Goal: Information Seeking & Learning: Compare options

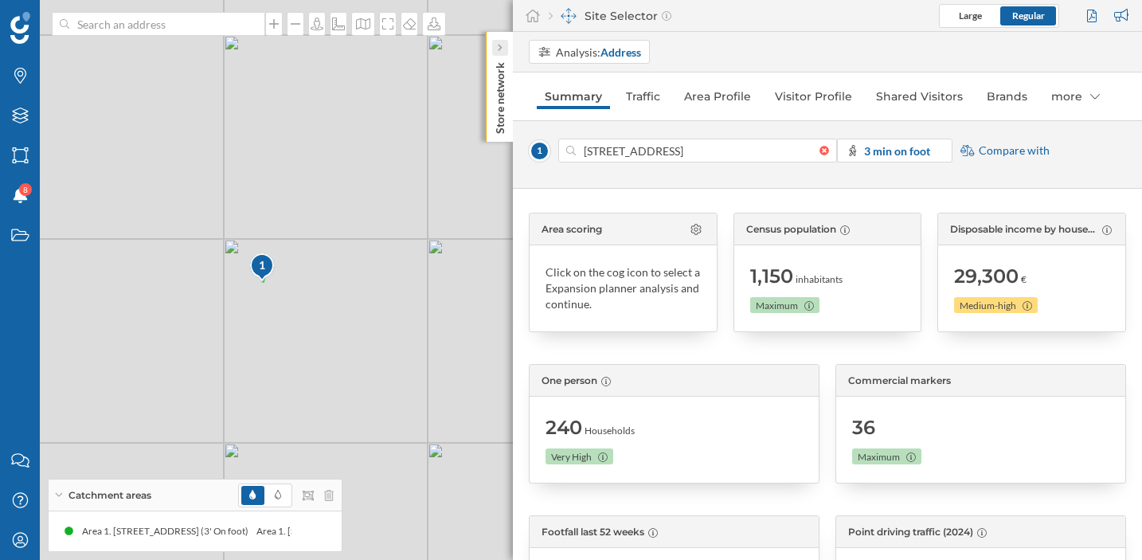
click at [499, 48] on icon at bounding box center [499, 48] width 5 height 8
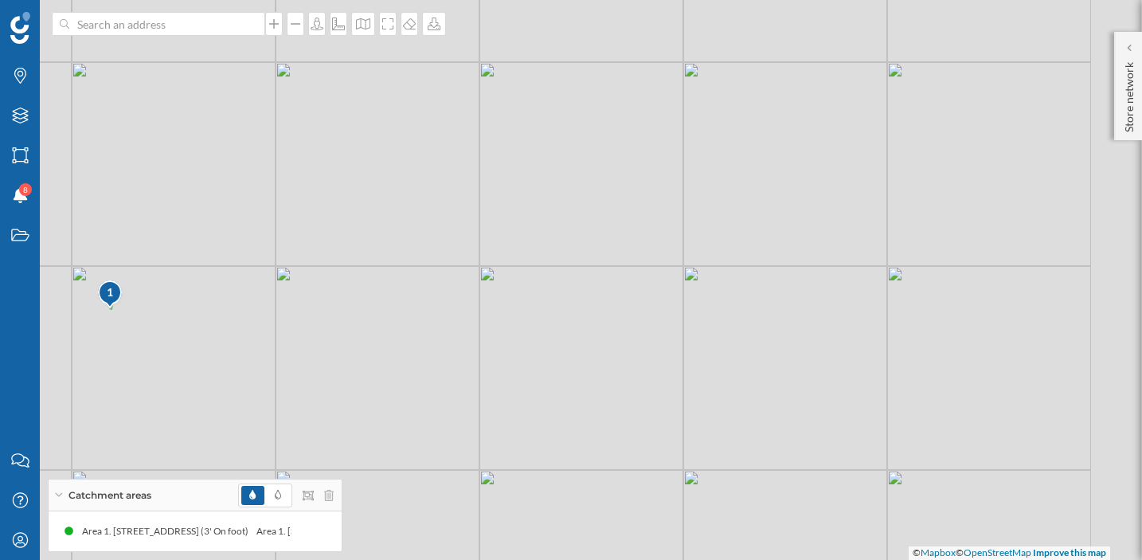
drag, startPoint x: 682, startPoint y: 360, endPoint x: 529, endPoint y: 385, distance: 154.2
click at [529, 386] on div "1 © Mapbox © OpenStreetMap Improve this map" at bounding box center [571, 280] width 1142 height 560
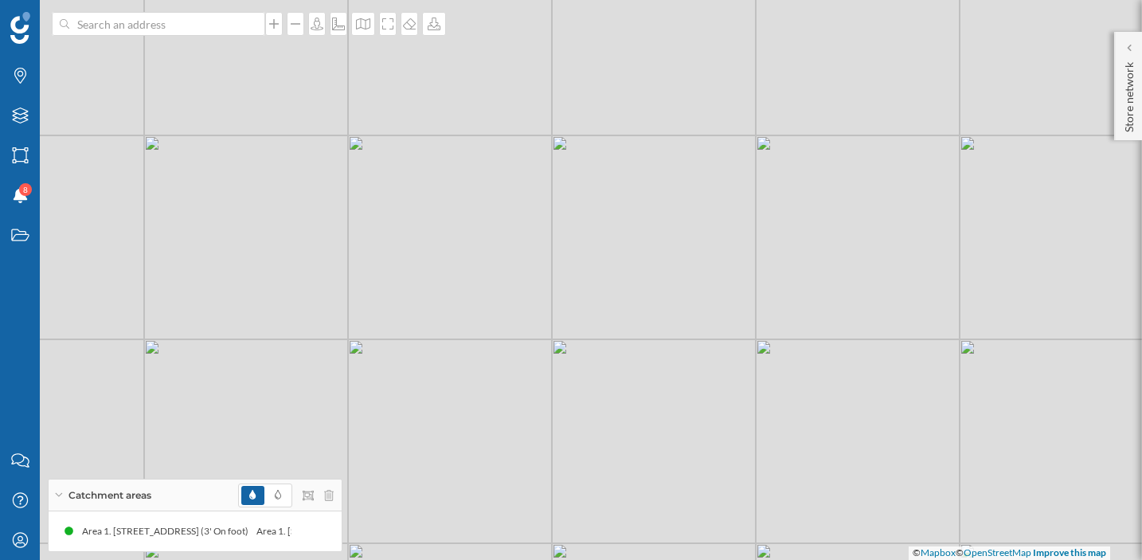
drag, startPoint x: 769, startPoint y: 330, endPoint x: 623, endPoint y: 412, distance: 167.6
click at [623, 412] on div "1 © Mapbox © OpenStreetMap Improve this map" at bounding box center [571, 280] width 1142 height 560
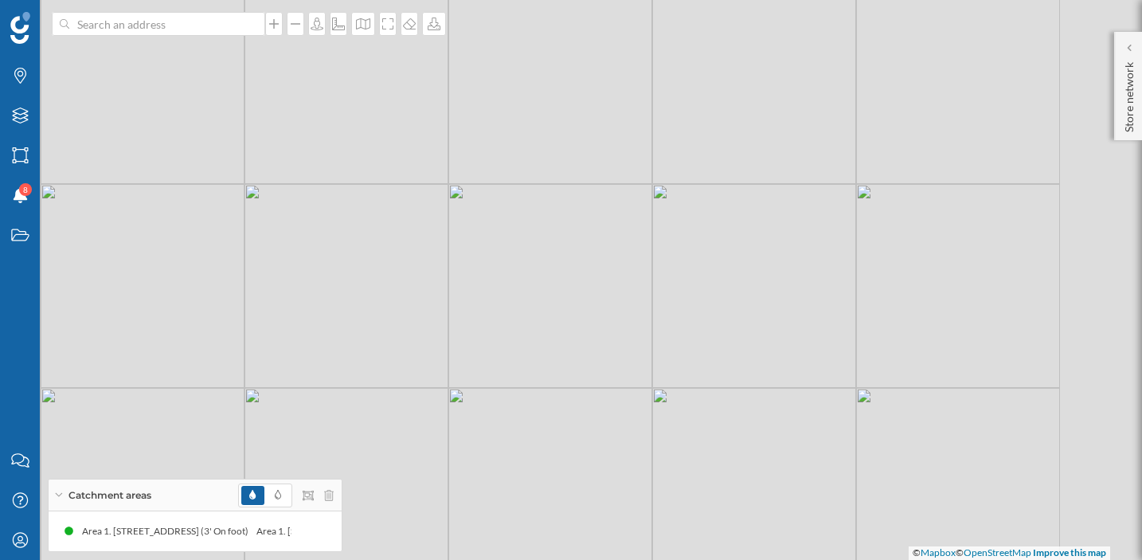
drag, startPoint x: 712, startPoint y: 339, endPoint x: 615, endPoint y: 382, distance: 106.2
click at [614, 382] on div "1 © Mapbox © OpenStreetMap Improve this map" at bounding box center [571, 280] width 1142 height 560
click at [1127, 50] on icon at bounding box center [1128, 48] width 5 height 8
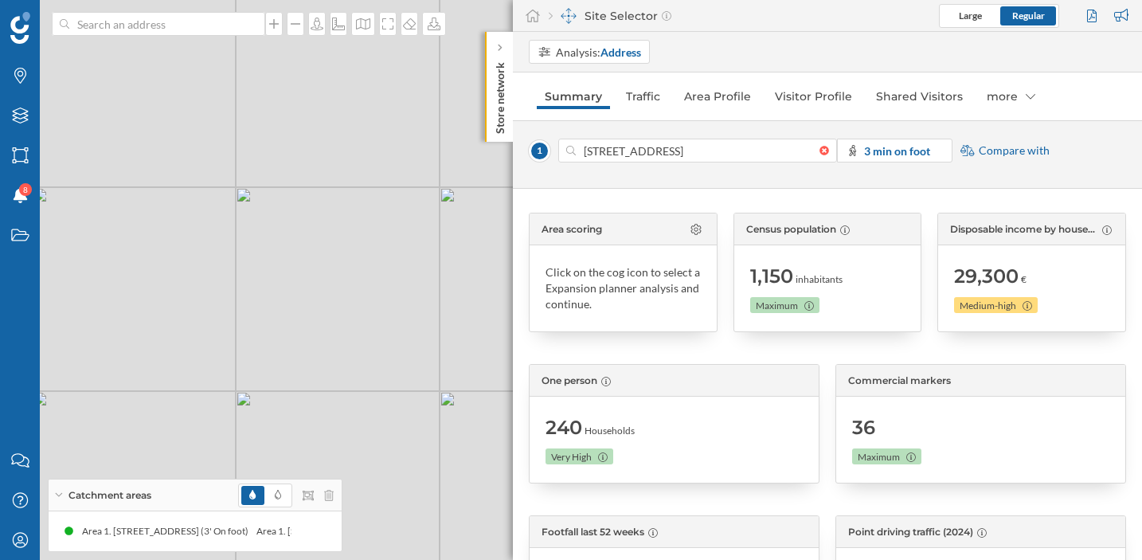
scroll to position [25, 0]
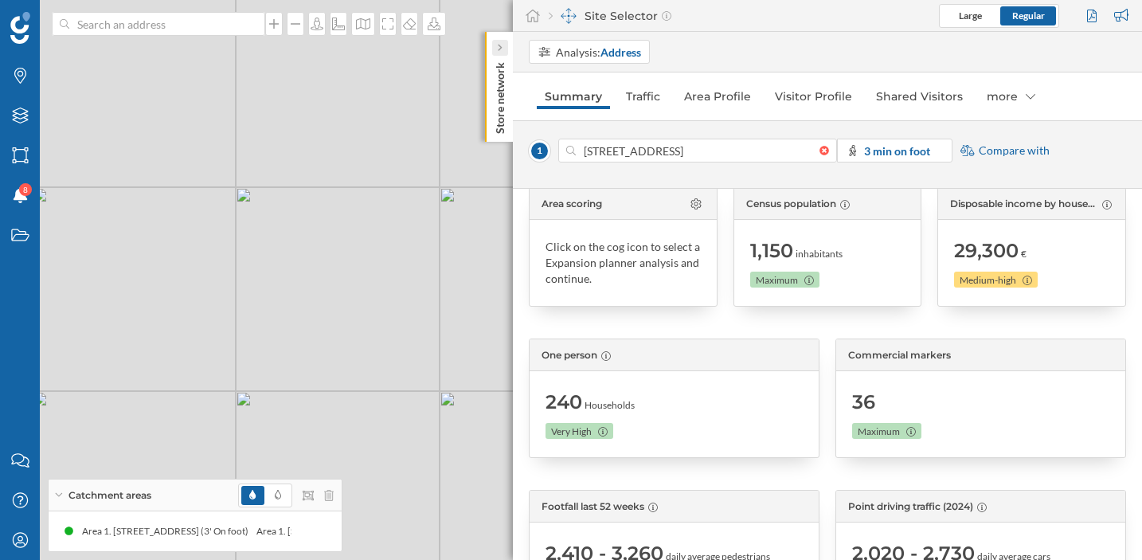
click at [496, 47] on div at bounding box center [500, 48] width 16 height 16
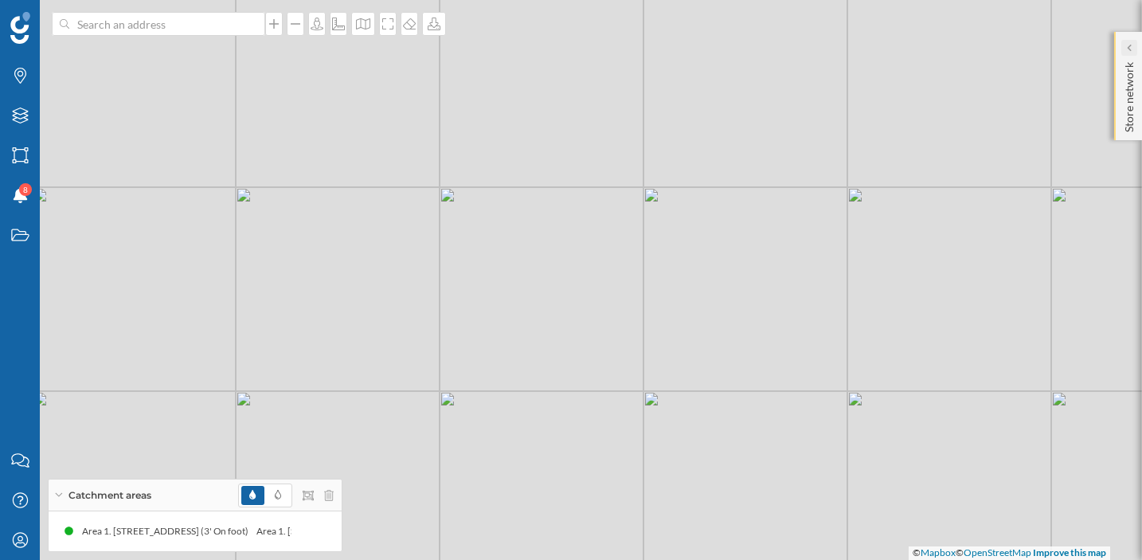
click at [1127, 49] on icon at bounding box center [1128, 48] width 5 height 8
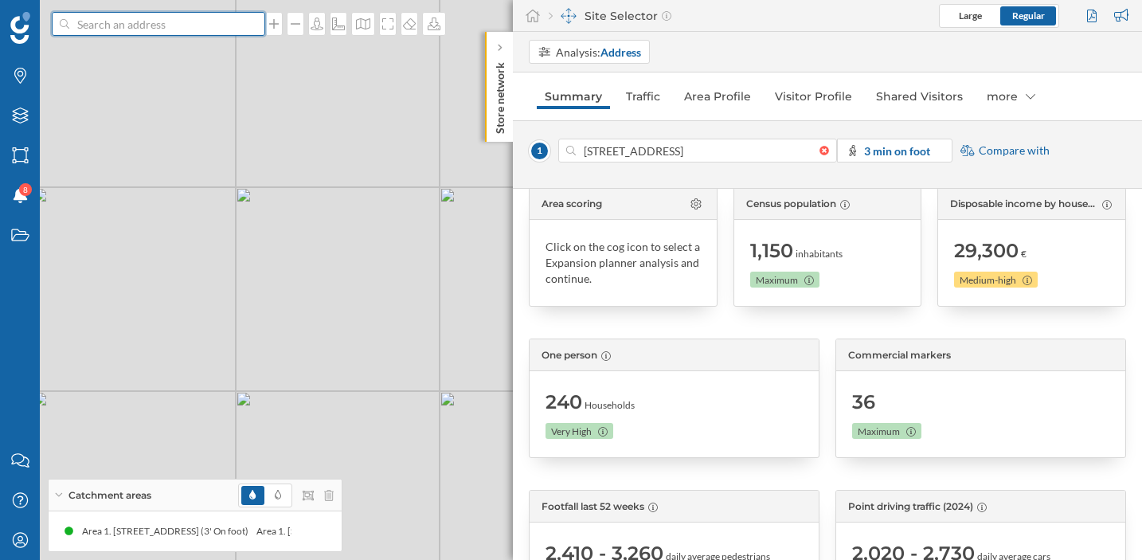
click at [196, 28] on input at bounding box center [158, 24] width 178 height 24
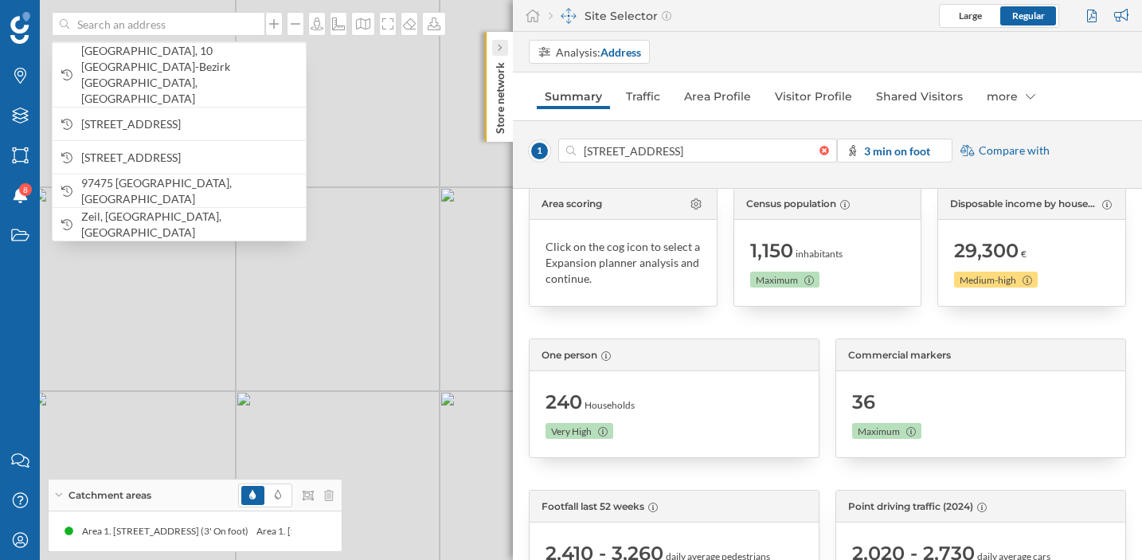
click at [501, 48] on icon at bounding box center [500, 48] width 4 height 7
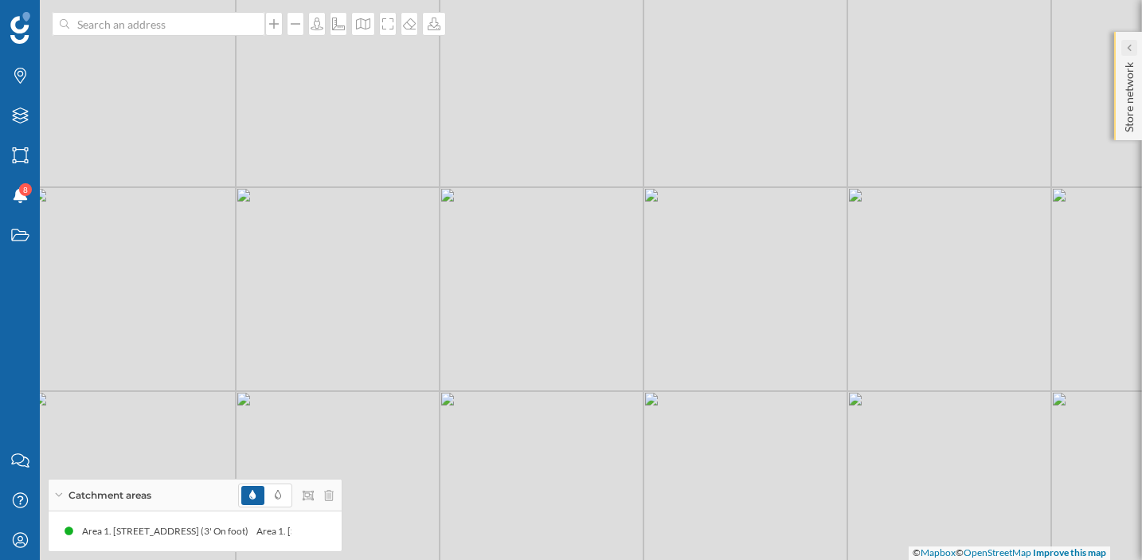
click at [1121, 48] on div at bounding box center [1129, 48] width 16 height 16
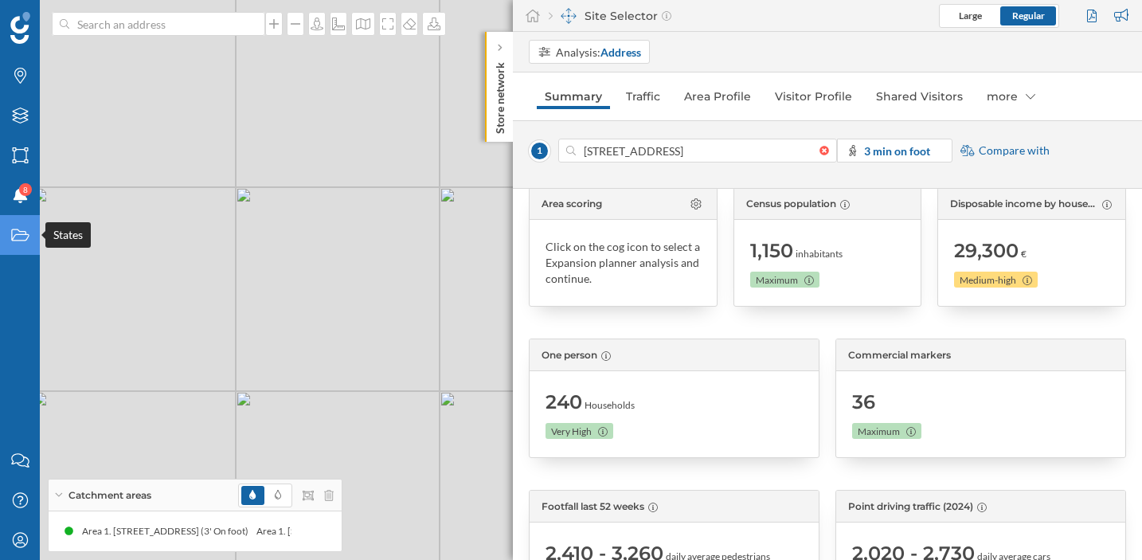
click at [11, 236] on icon at bounding box center [20, 235] width 18 height 12
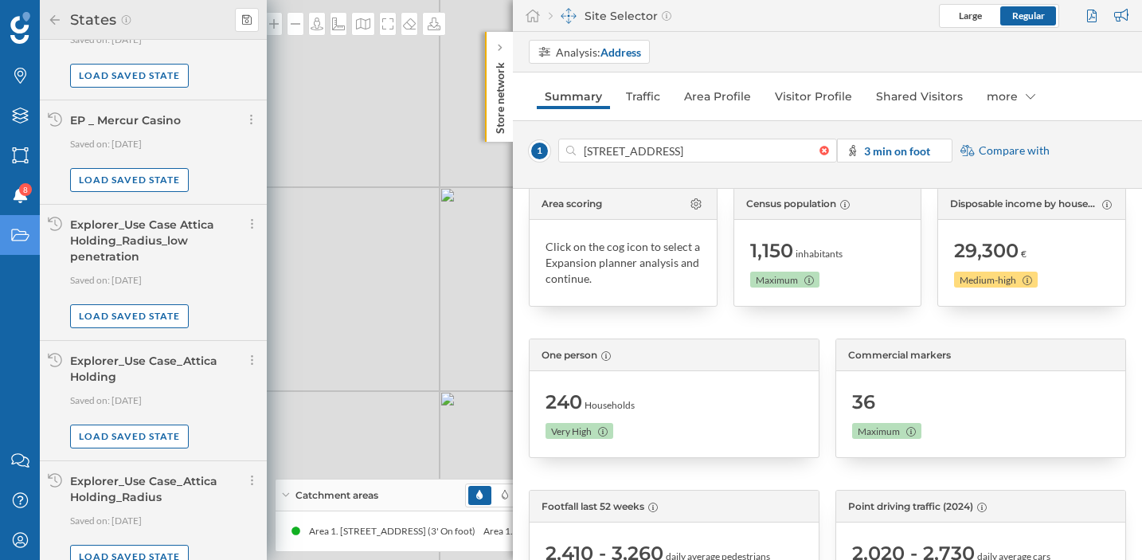
scroll to position [0, 0]
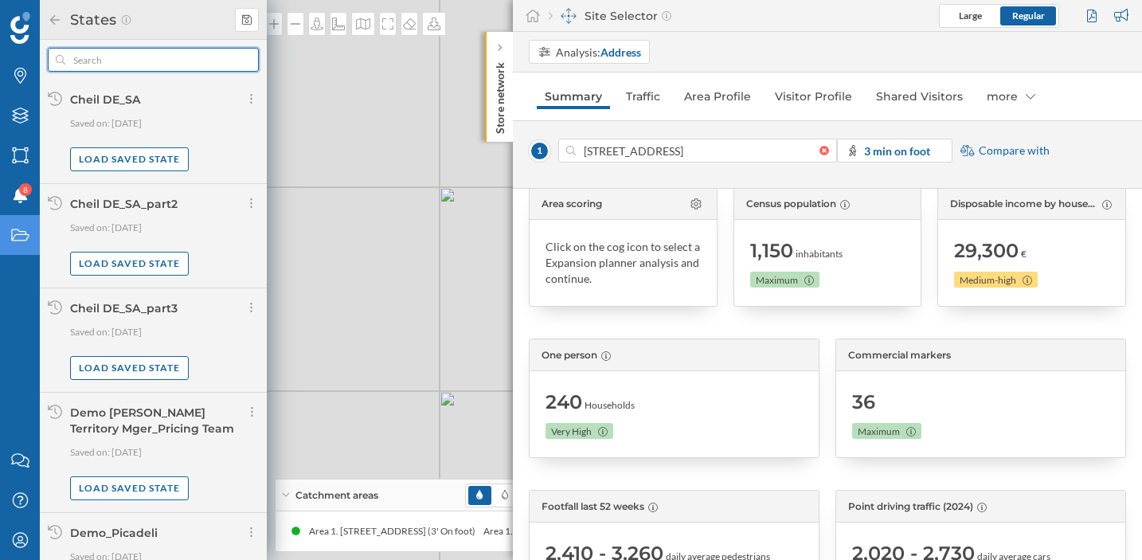
click at [129, 58] on input "text" at bounding box center [153, 60] width 176 height 24
type input "d"
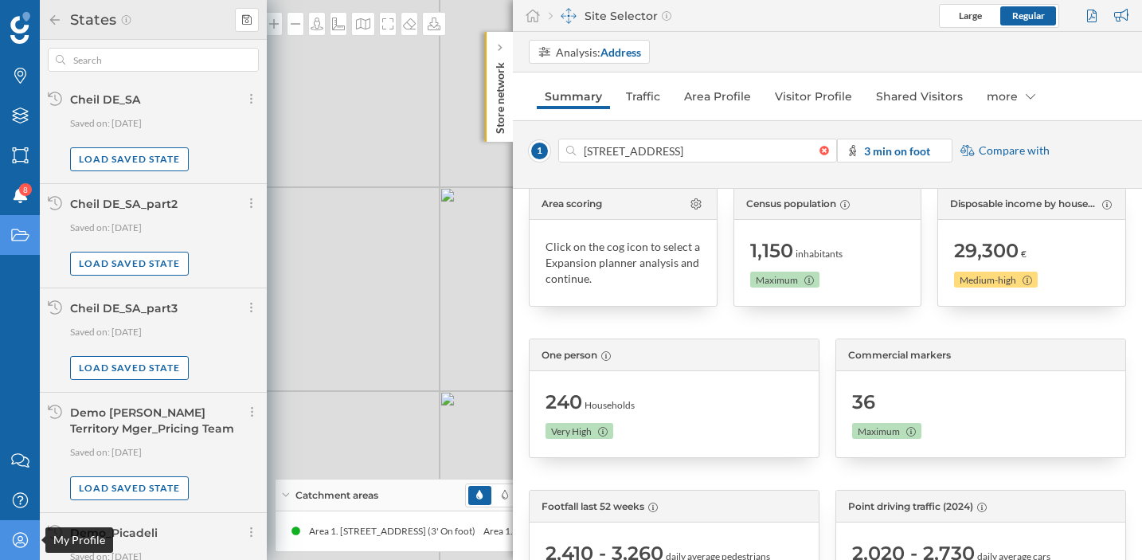
click at [20, 537] on icon "My Profile" at bounding box center [20, 540] width 20 height 16
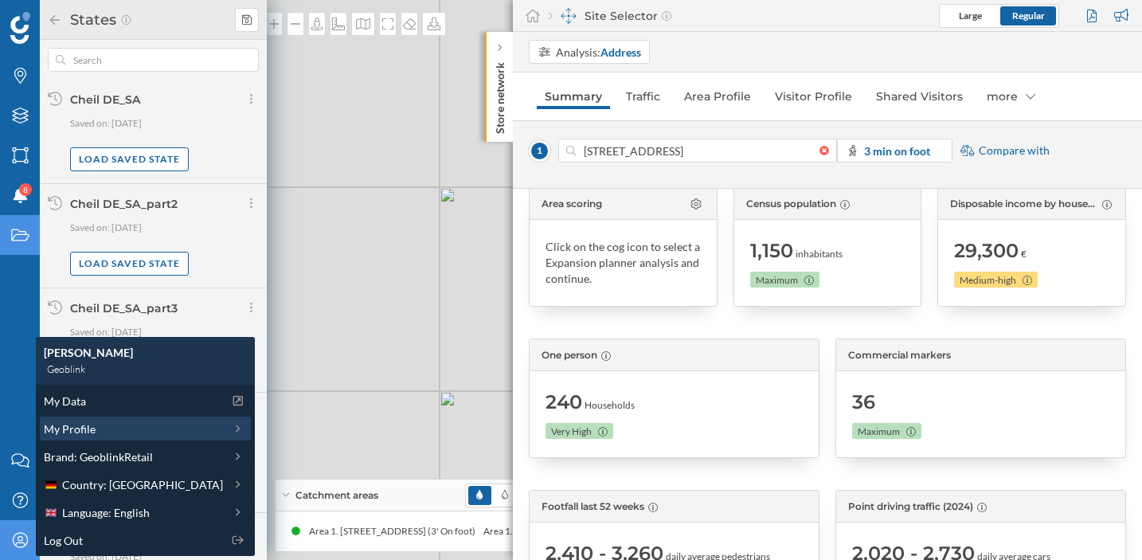
click at [112, 428] on div "My Profile" at bounding box center [133, 428] width 179 height 17
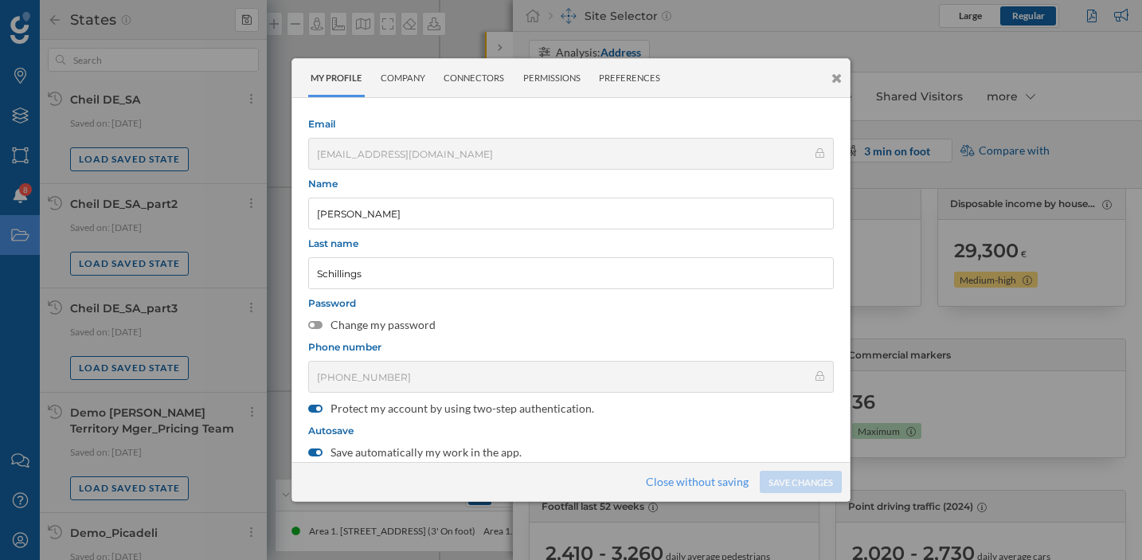
click at [837, 78] on icon at bounding box center [836, 79] width 10 height 14
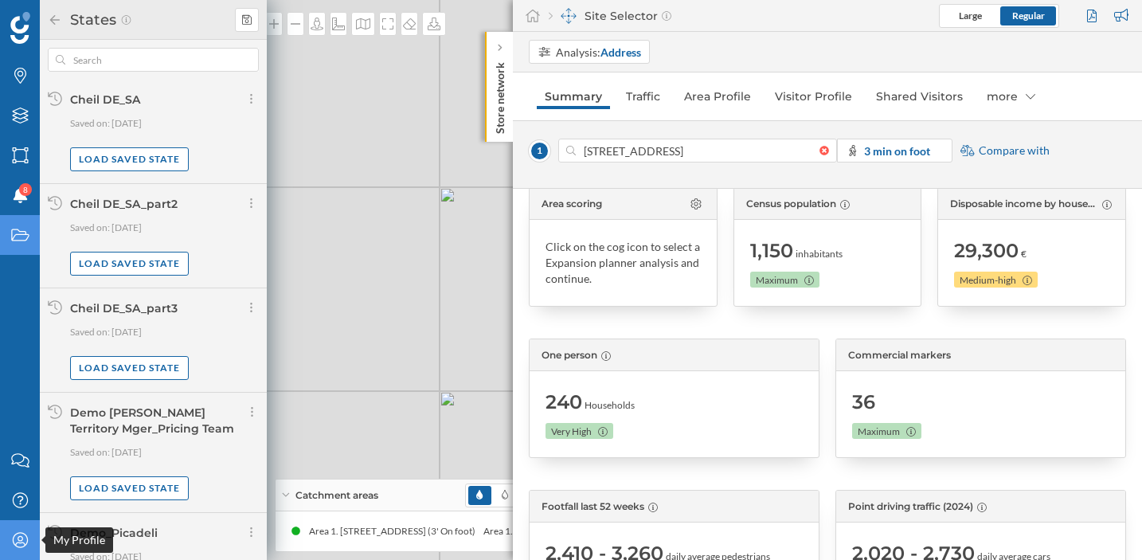
click at [19, 537] on icon "My Profile" at bounding box center [20, 540] width 20 height 16
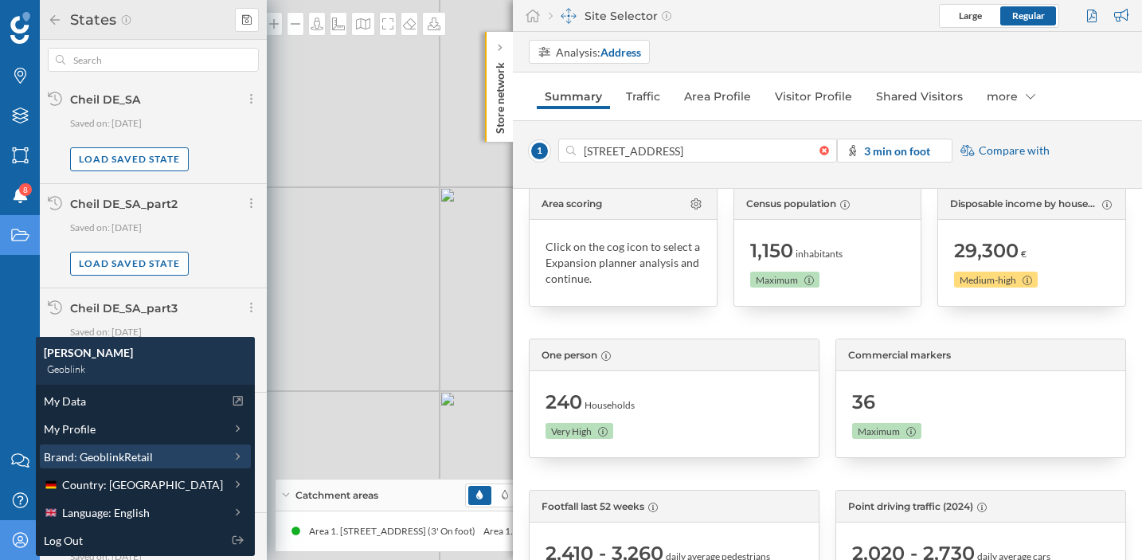
click at [82, 458] on span "Brand: GeoblinkRetail" at bounding box center [98, 456] width 109 height 17
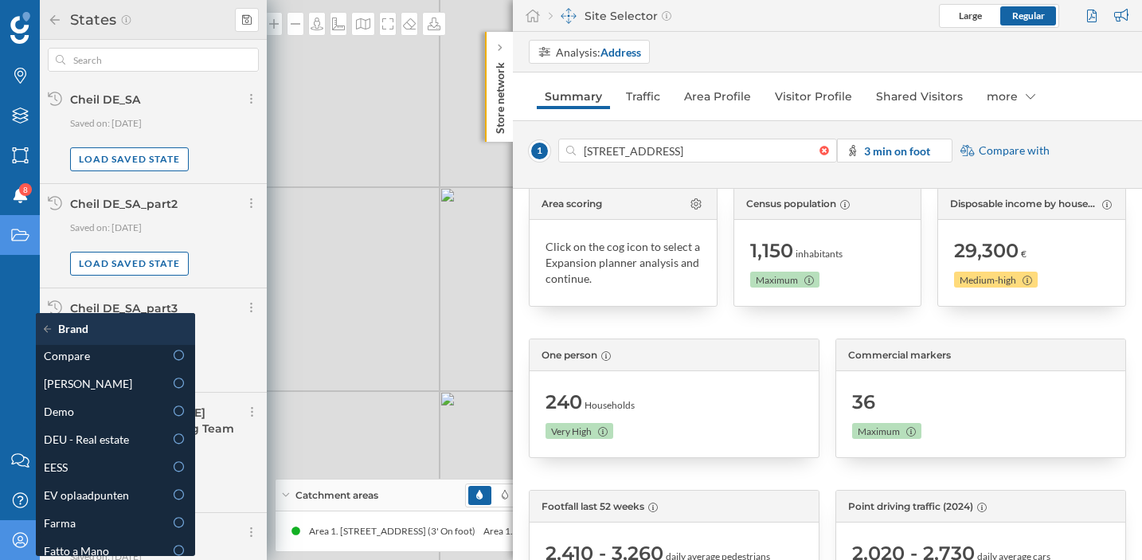
scroll to position [202, 0]
click at [161, 383] on div "[PERSON_NAME]" at bounding box center [115, 381] width 142 height 17
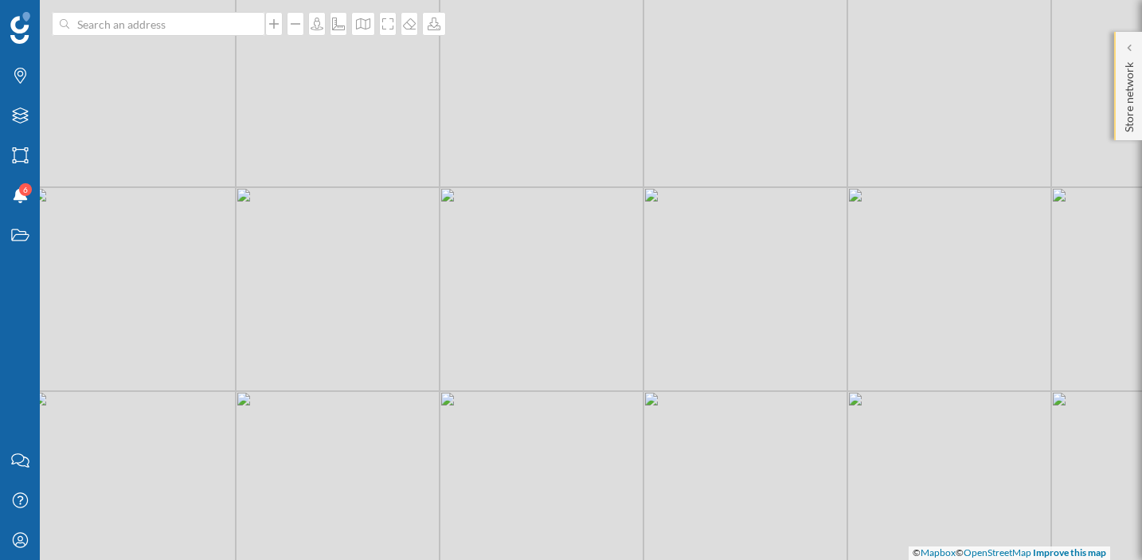
click at [1139, 66] on div "Store network" at bounding box center [1128, 86] width 28 height 108
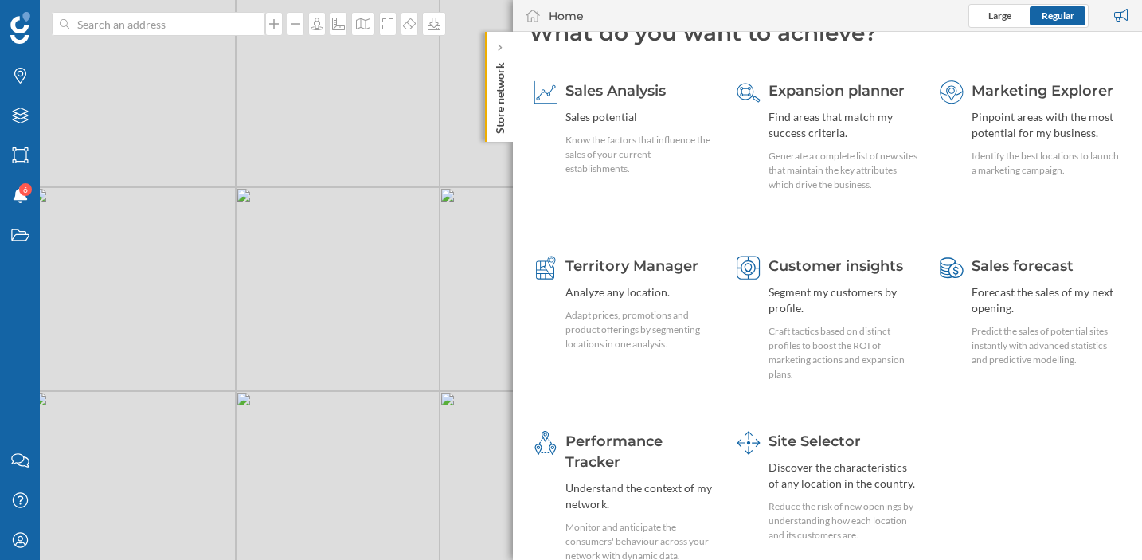
scroll to position [31, 0]
click at [16, 236] on icon "States" at bounding box center [20, 235] width 20 height 16
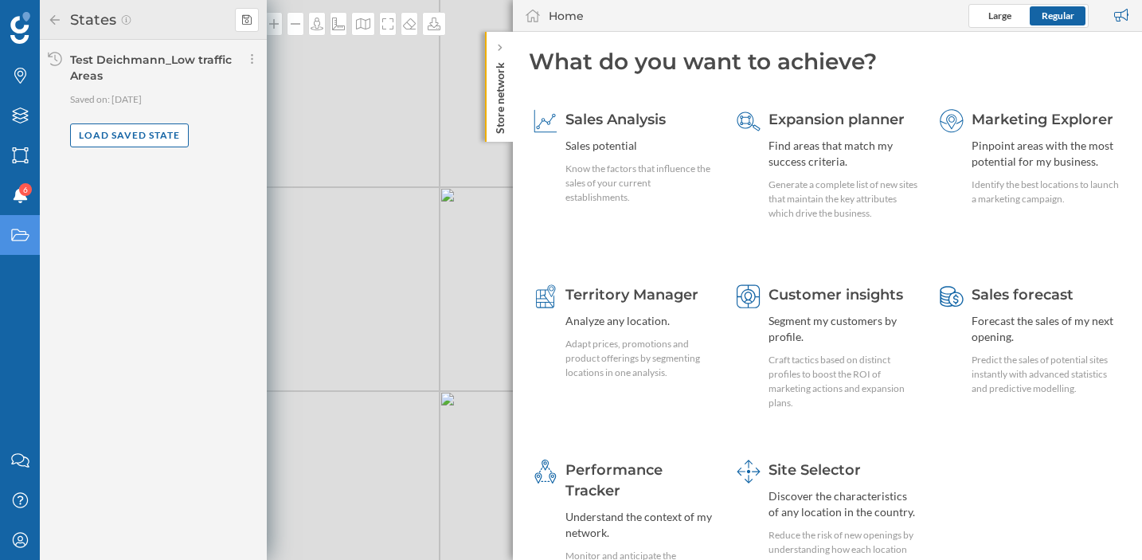
scroll to position [1, 0]
click at [811, 475] on span "Site Selector" at bounding box center [814, 471] width 92 height 18
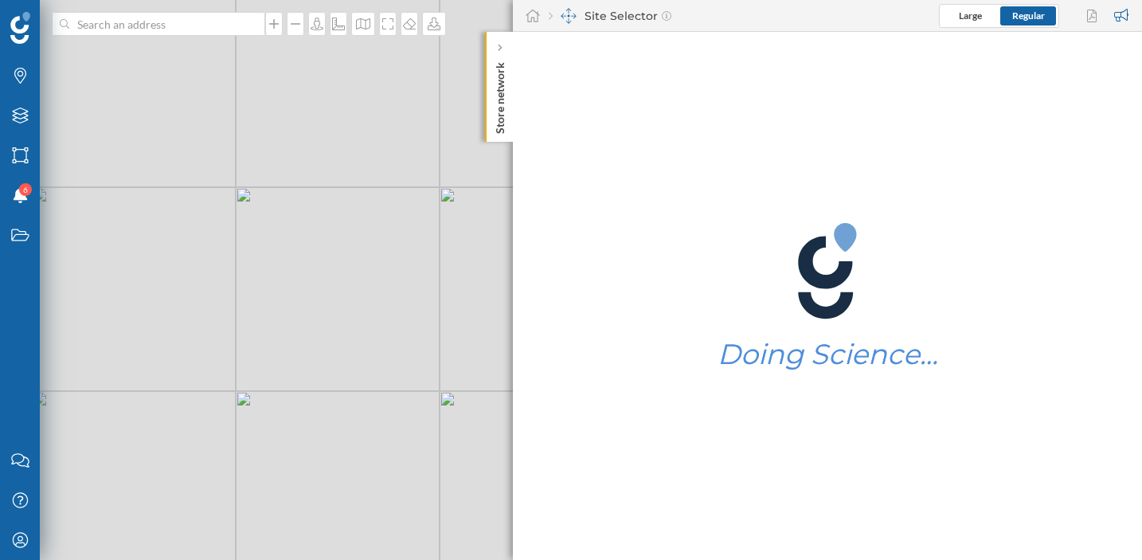
scroll to position [0, 0]
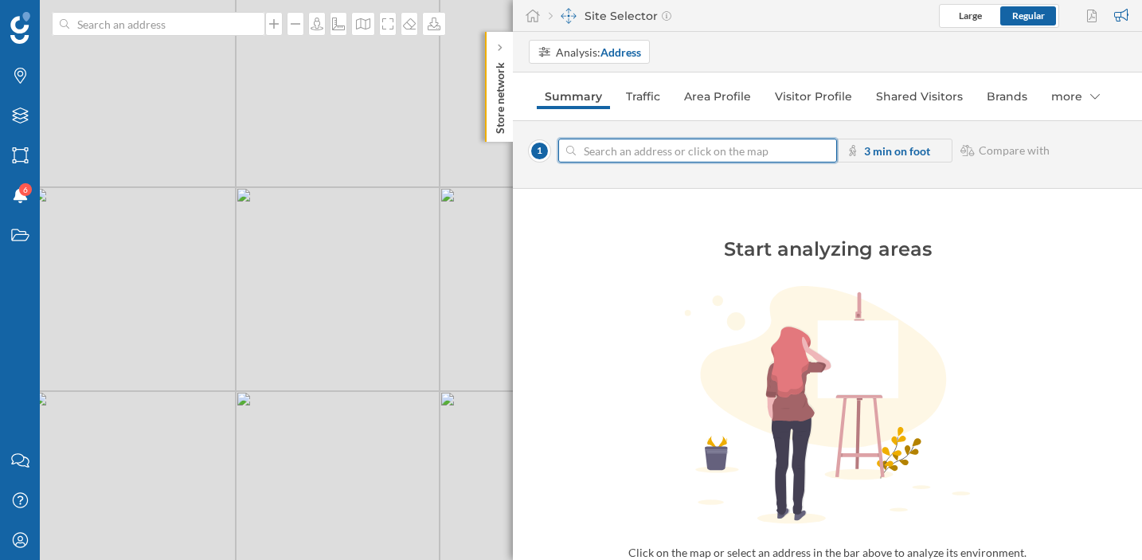
click at [593, 145] on input at bounding box center [698, 151] width 244 height 24
paste input "78150 Le Chesnay-[GEOGRAPHIC_DATA]"
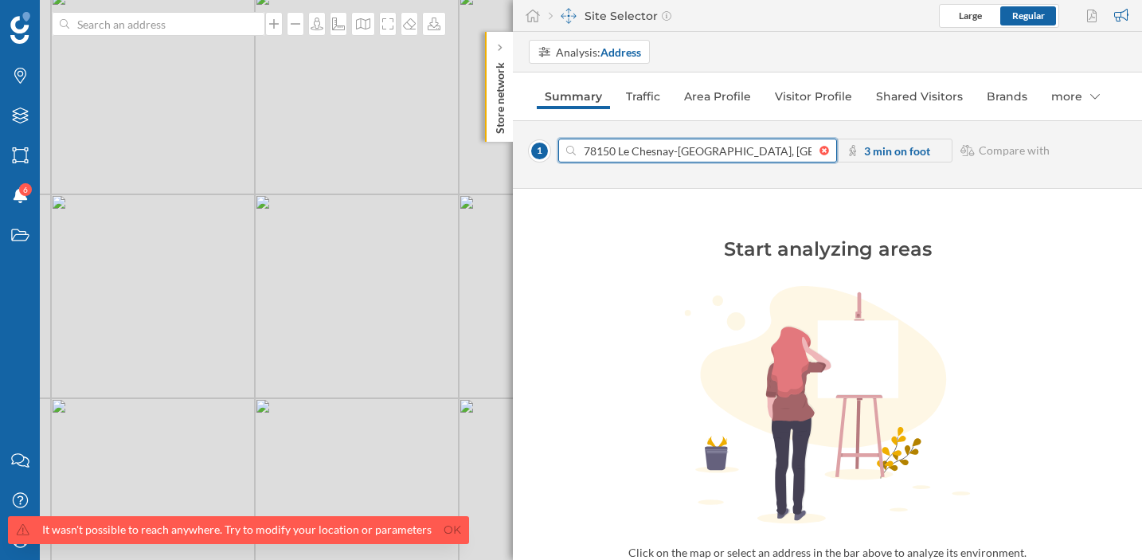
drag, startPoint x: 618, startPoint y: 147, endPoint x: 563, endPoint y: 139, distance: 55.6
click at [563, 139] on div "78150 Le Chesnay-[GEOGRAPHIC_DATA], [GEOGRAPHIC_DATA]" at bounding box center [697, 151] width 279 height 24
type input "Le Chesnay-Rocquencourt, [GEOGRAPHIC_DATA]"
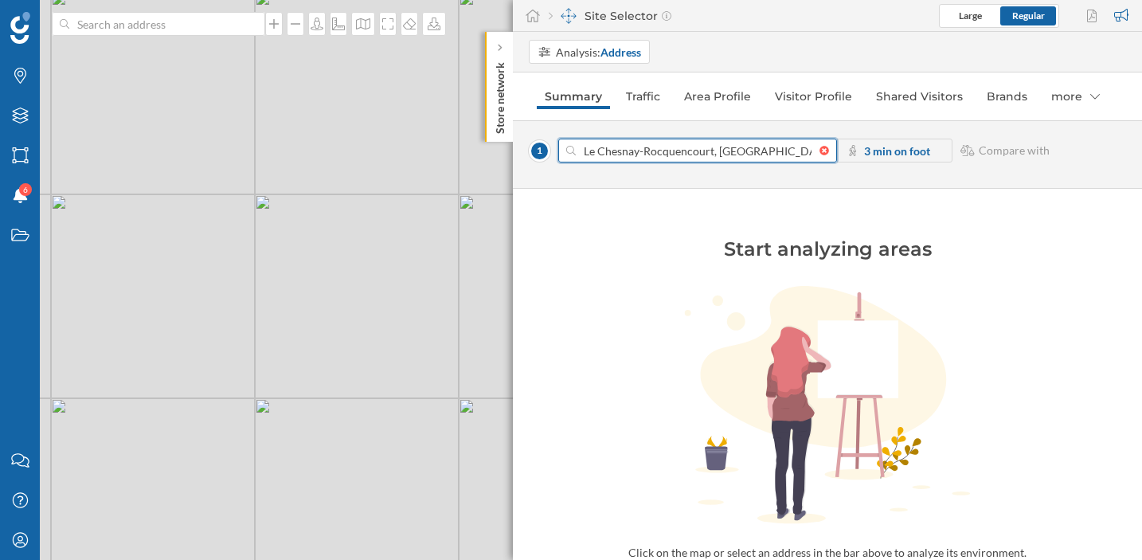
click at [822, 149] on div at bounding box center [828, 151] width 18 height 10
click at [819, 149] on input "Le Chesnay-Rocquencourt, [GEOGRAPHIC_DATA]" at bounding box center [698, 151] width 244 height 24
paste input "2 Av. [PERSON_NAME], 78150 [GEOGRAPHIC_DATA]-[GEOGRAPHIC_DATA]"
type input "2 Av. [PERSON_NAME], 78150 [GEOGRAPHIC_DATA]-[GEOGRAPHIC_DATA]"
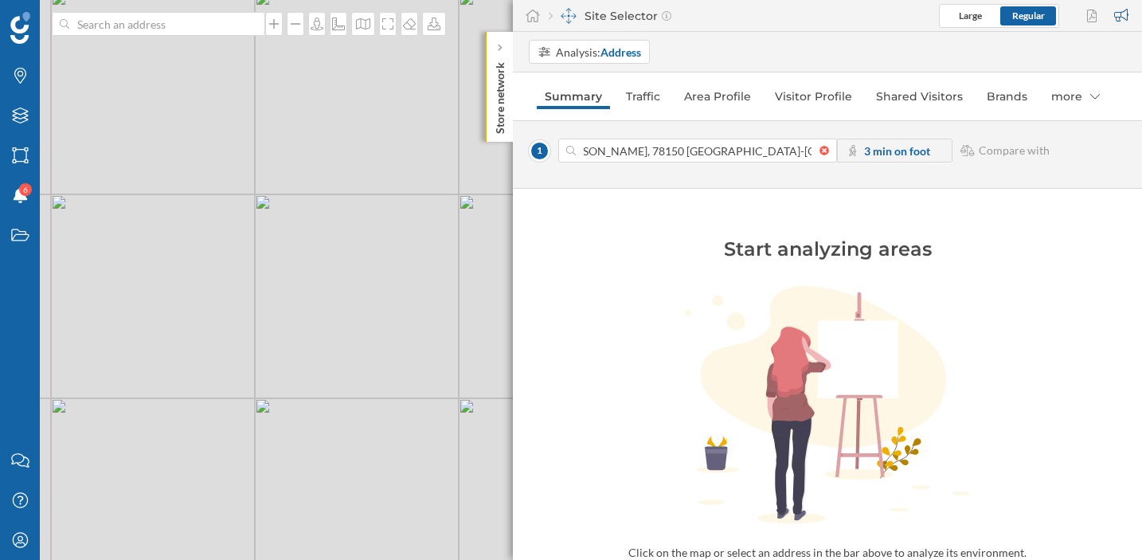
click at [819, 185] on div "1 2 Av. [PERSON_NAME], 78150 Le Chesnay-[GEOGRAPHIC_DATA] 3 min on foot Compare…" at bounding box center [827, 154] width 629 height 68
click at [723, 157] on input "2 Av. [PERSON_NAME], 78150 [GEOGRAPHIC_DATA]-[GEOGRAPHIC_DATA]" at bounding box center [698, 151] width 244 height 24
click at [6, 538] on div "My Profile" at bounding box center [20, 540] width 40 height 40
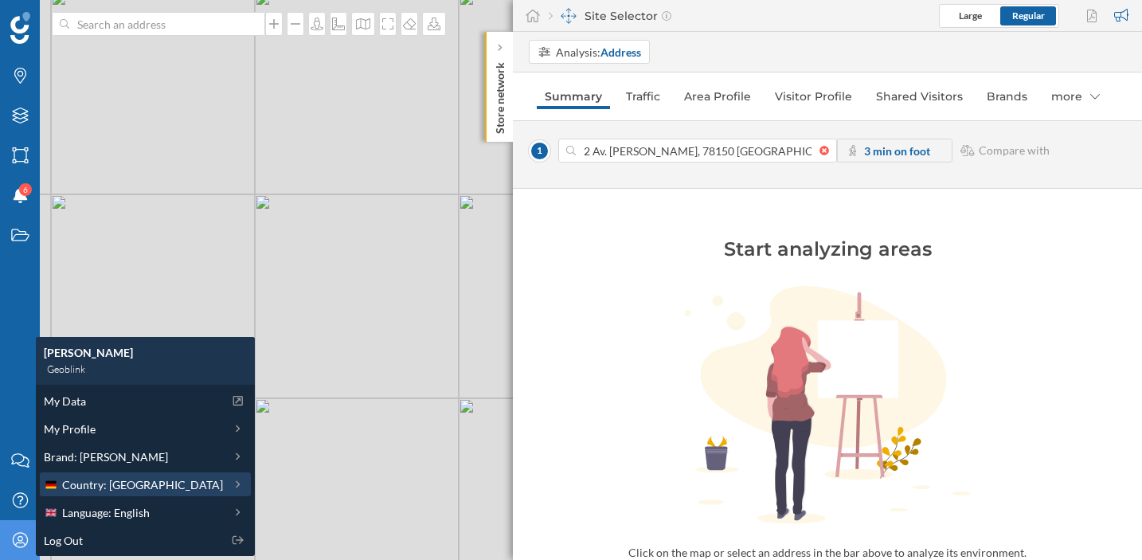
click at [123, 489] on span "Country: [GEOGRAPHIC_DATA]" at bounding box center [142, 484] width 161 height 17
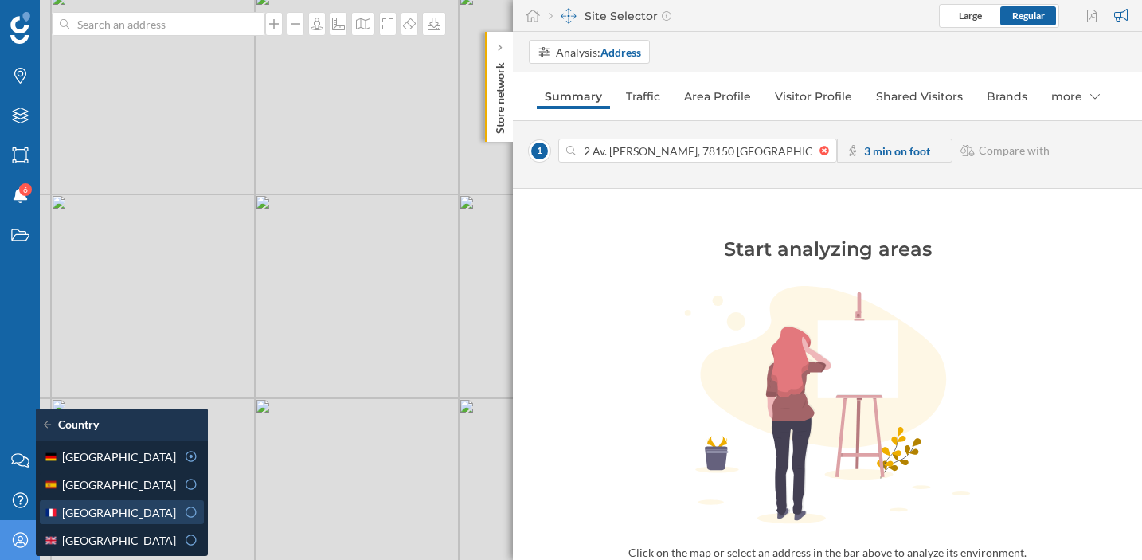
click at [161, 520] on div "[GEOGRAPHIC_DATA]" at bounding box center [122, 512] width 164 height 24
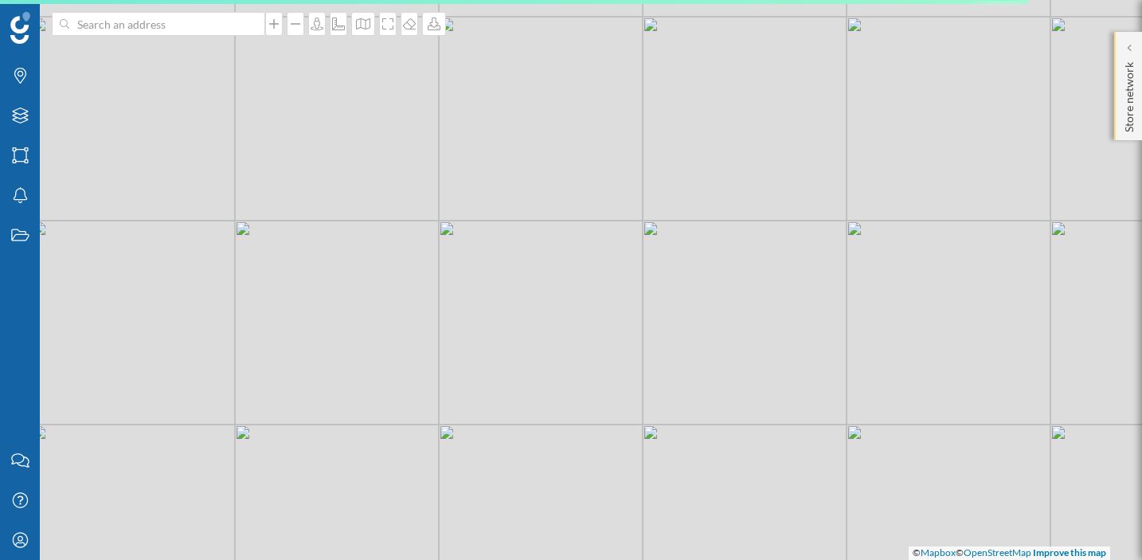
click at [1133, 56] on p "Store network" at bounding box center [1129, 94] width 16 height 76
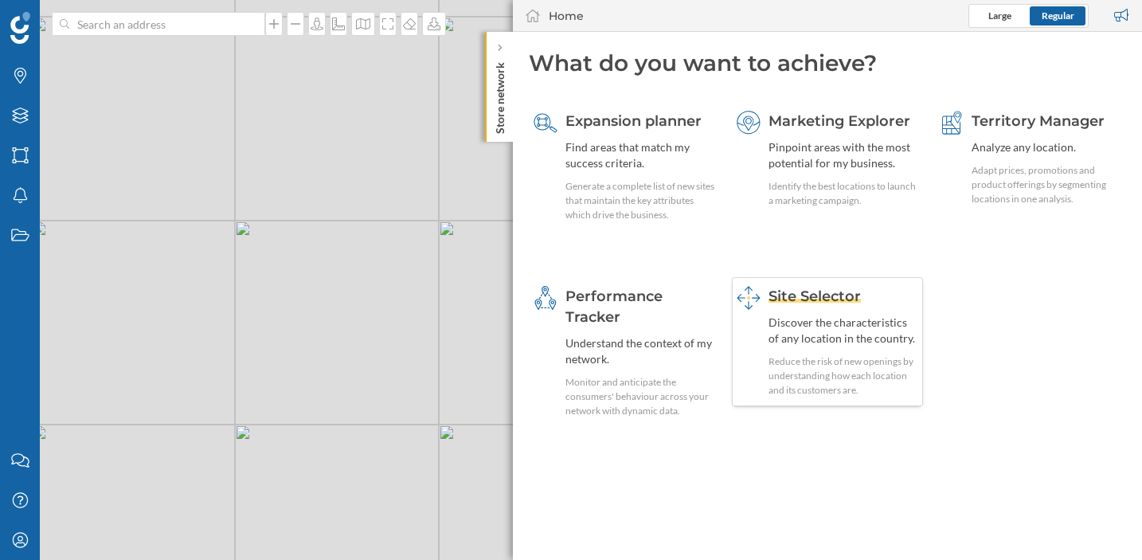
click at [842, 326] on div "Discover the characteristics of any location in the country." at bounding box center [843, 331] width 150 height 32
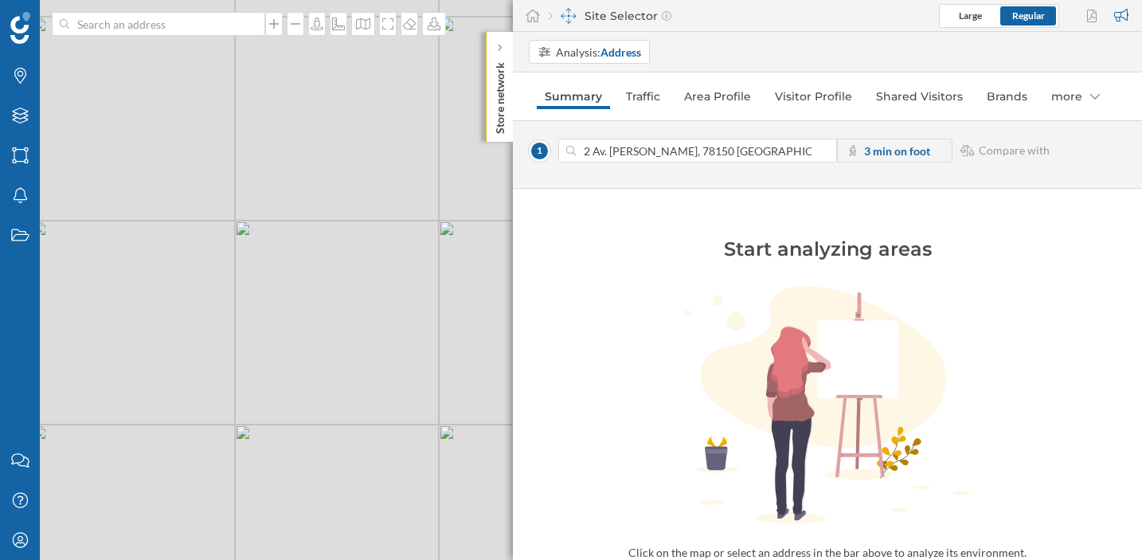
scroll to position [0, 50]
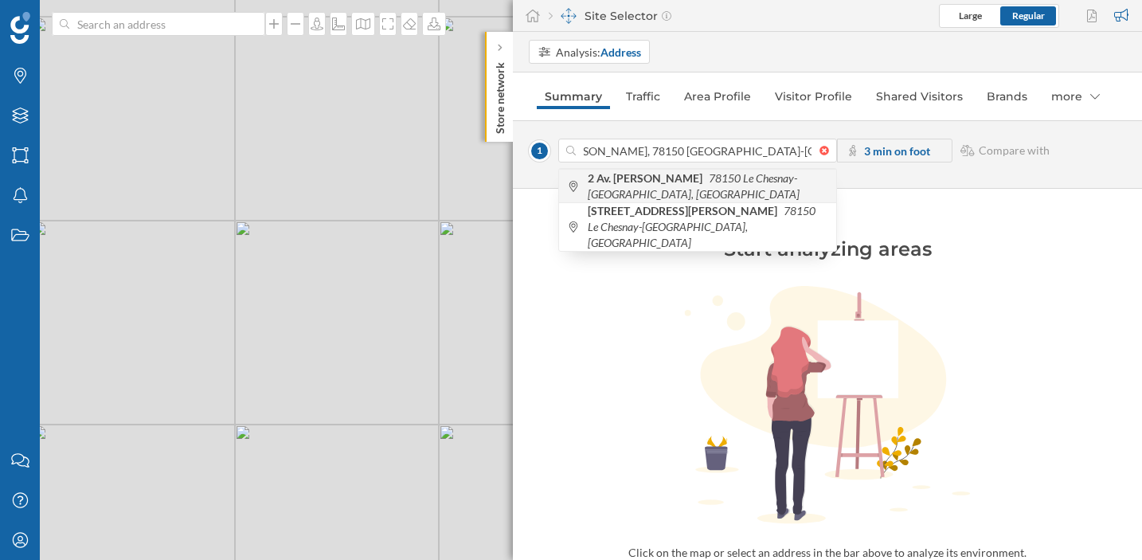
click at [713, 191] on span "2 Av. [PERSON_NAME] 78150 Le Chesnay-[GEOGRAPHIC_DATA], [GEOGRAPHIC_DATA]" at bounding box center [708, 186] width 240 height 32
type input "2 Av. [PERSON_NAME], 78150 [GEOGRAPHIC_DATA]-[GEOGRAPHIC_DATA], [GEOGRAPHIC_DAT…"
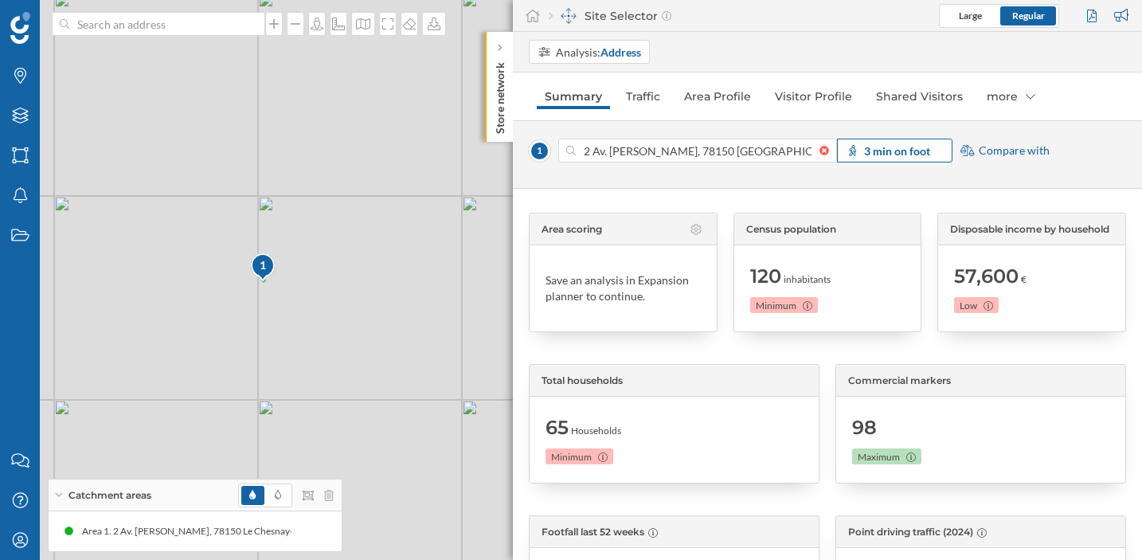
click at [898, 148] on strong "3 min on foot" at bounding box center [897, 151] width 66 height 14
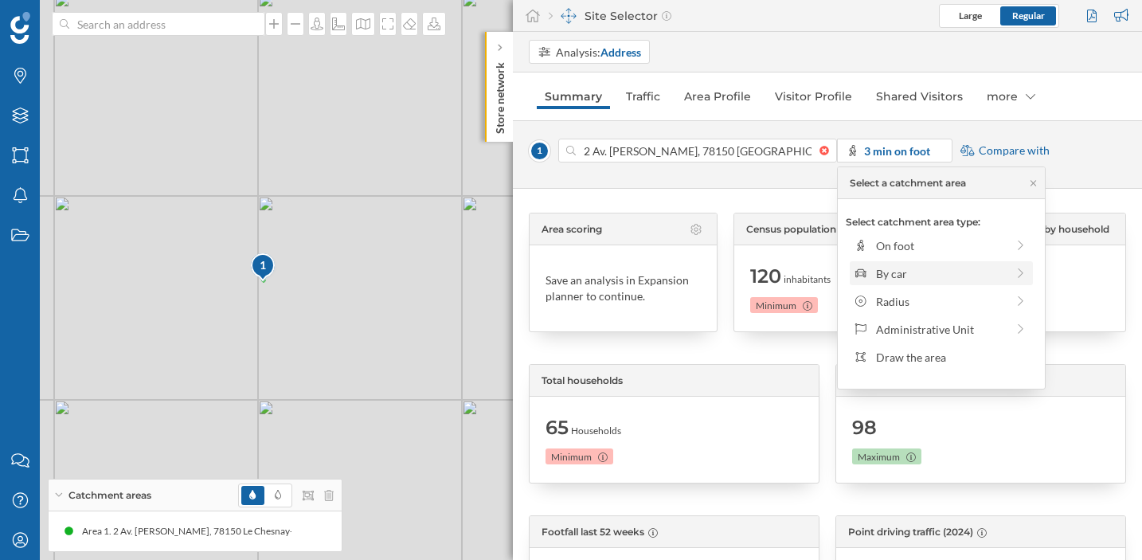
click at [890, 268] on div "By car" at bounding box center [941, 273] width 130 height 17
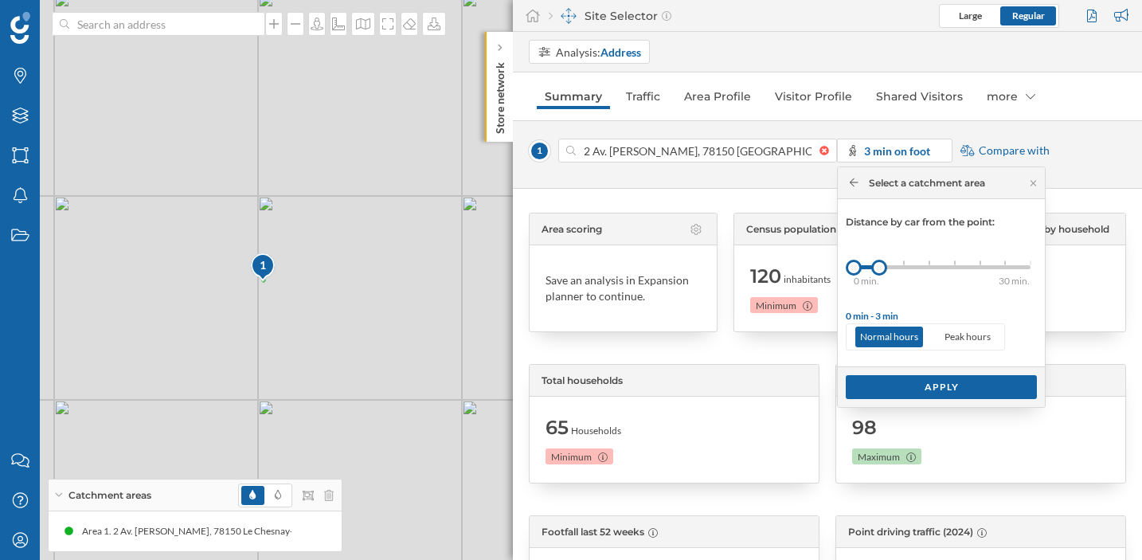
click at [1002, 267] on div "0 min. 3 min. 5 min. 7 min. 10 min. 15 min. 20 min. 30 min." at bounding box center [942, 267] width 177 height 4
click at [1032, 268] on div "Distance by car from the point: 0 min. 3 min. 5 min. 7 min. 10 min. 15 min. 20 …" at bounding box center [941, 282] width 191 height 135
click at [1030, 268] on div "Distance by car from the point: 0 min. 3 min. 5 min. 7 min. 10 min. 15 min. 20 …" at bounding box center [941, 282] width 191 height 135
click at [987, 392] on div "Apply" at bounding box center [941, 386] width 191 height 24
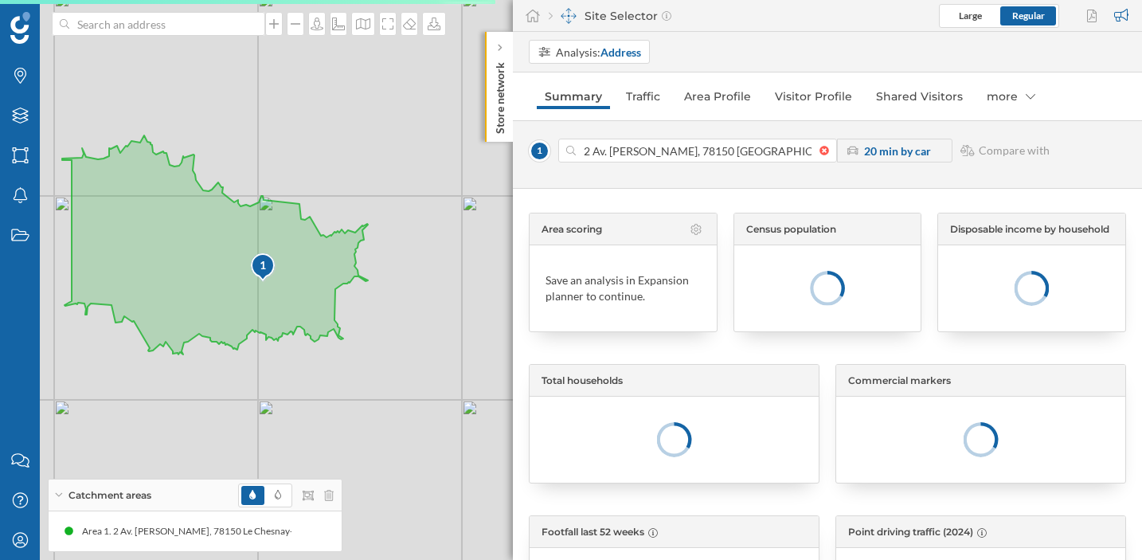
click at [906, 145] on strong "20 min by car" at bounding box center [897, 151] width 67 height 14
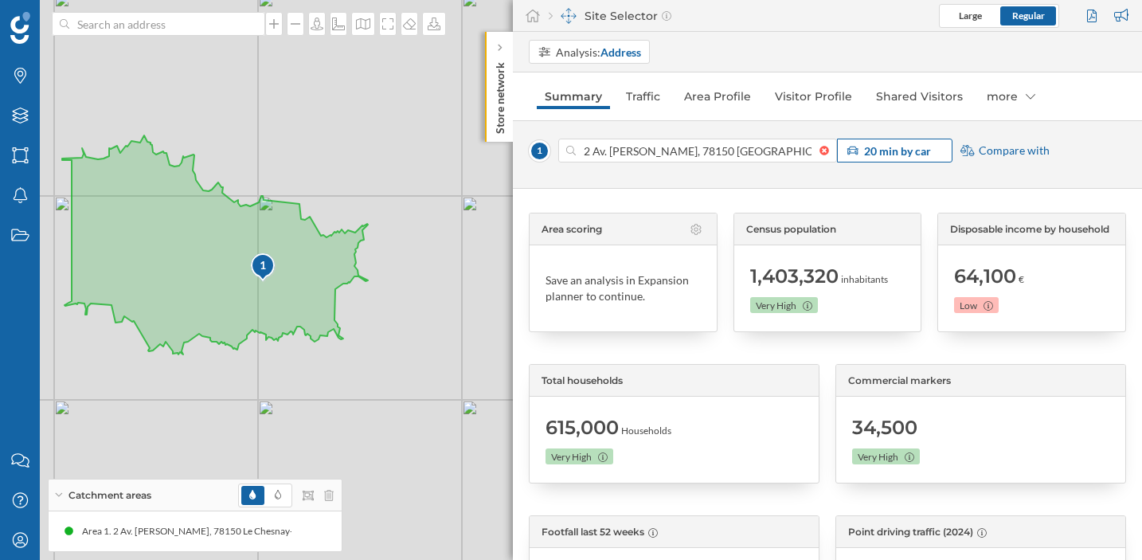
click at [905, 153] on strong "20 min by car" at bounding box center [897, 151] width 67 height 14
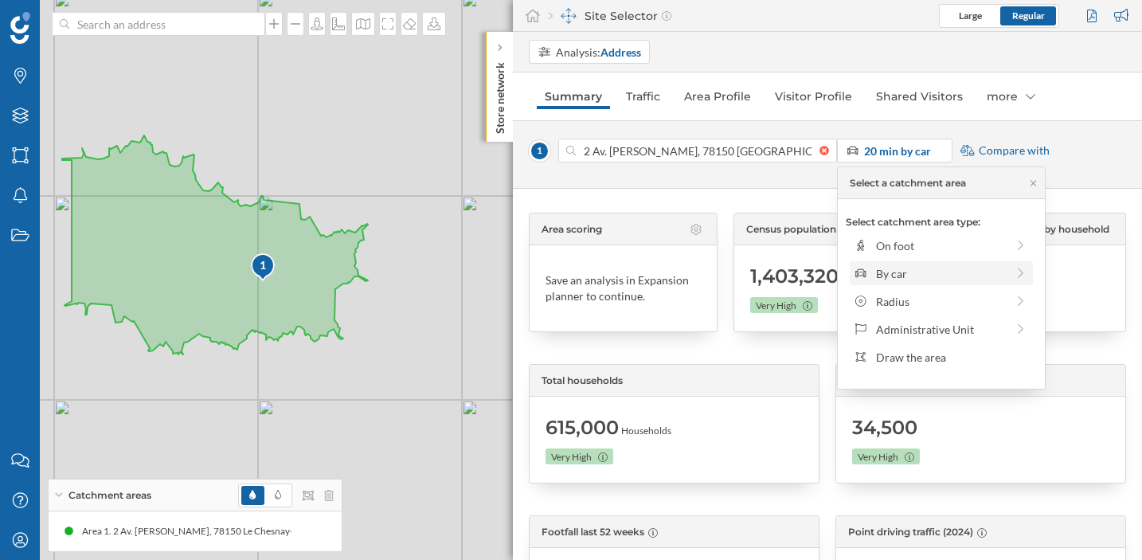
click at [953, 273] on div "By car" at bounding box center [941, 273] width 130 height 17
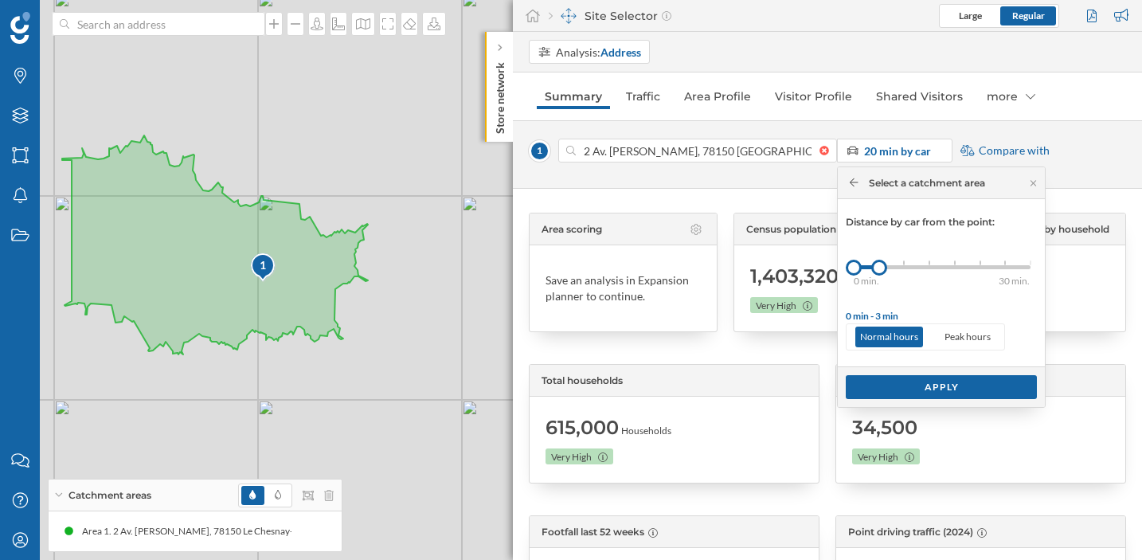
click at [1006, 268] on div "0 min. 3 min. 5 min. 7 min. 10 min. 15 min. 20 min. 30 min." at bounding box center [942, 267] width 177 height 4
click at [1030, 266] on div "Distance by car from the point: 0 min. 3 min. 5 min. 7 min. 10 min. 15 min. 20 …" at bounding box center [941, 282] width 191 height 135
drag, startPoint x: 1002, startPoint y: 267, endPoint x: 1032, endPoint y: 268, distance: 29.5
click at [1032, 268] on div at bounding box center [1030, 268] width 16 height 16
click at [979, 383] on div "Apply" at bounding box center [941, 386] width 191 height 24
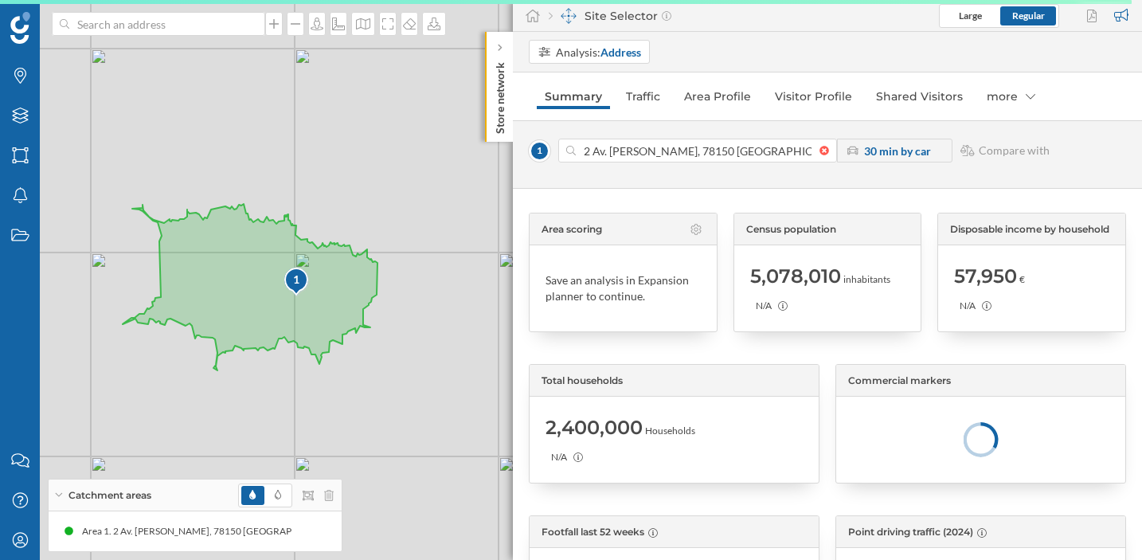
click at [984, 147] on span "Compare with" at bounding box center [1014, 151] width 71 height 16
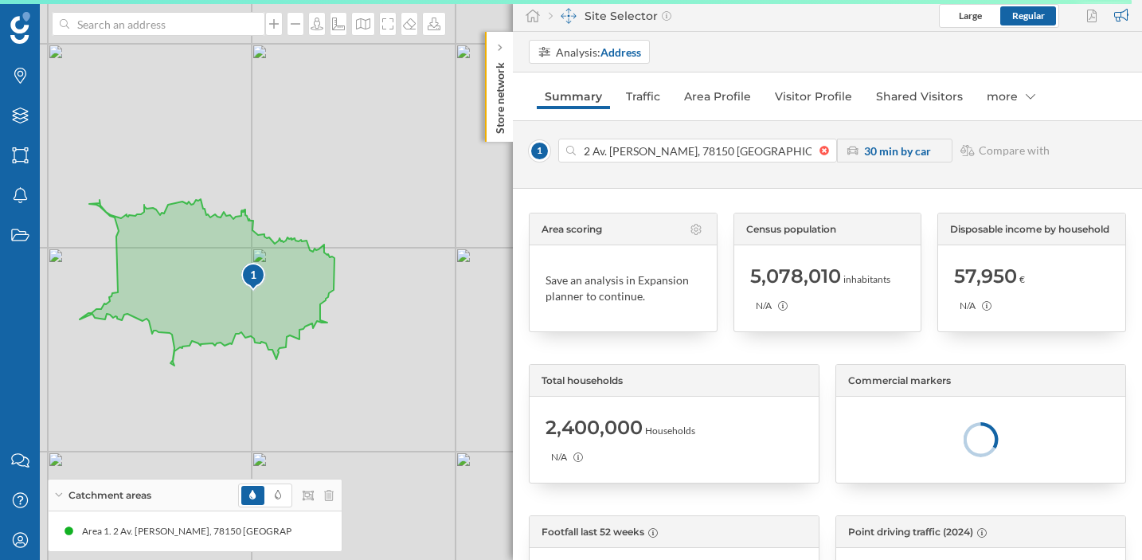
drag, startPoint x: 462, startPoint y: 281, endPoint x: 412, endPoint y: 273, distance: 50.0
click at [412, 273] on div "1 © Mapbox © OpenStreetMap Improve this map" at bounding box center [571, 280] width 1142 height 560
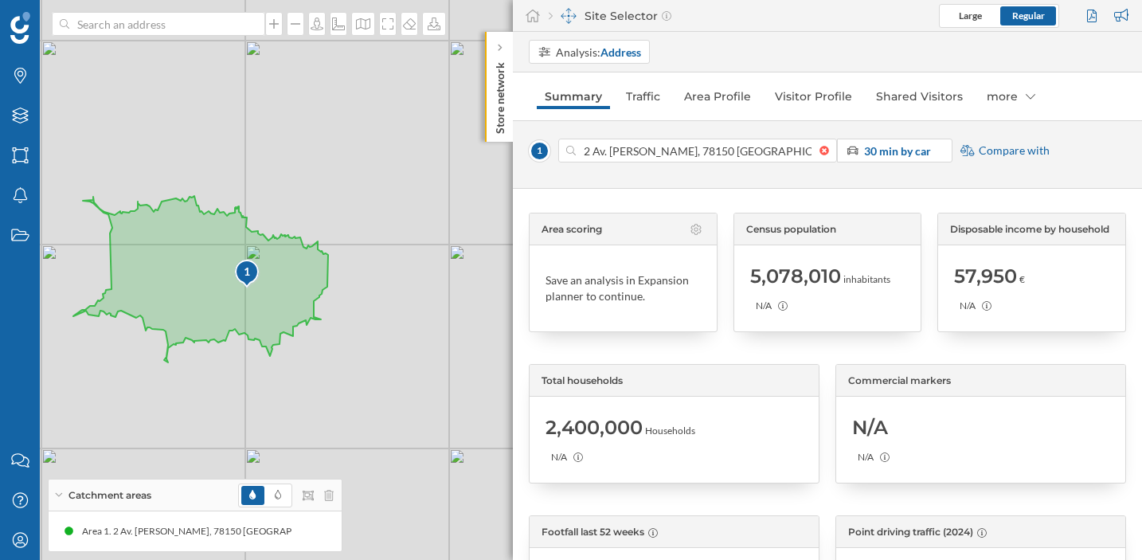
click at [1014, 153] on span "Compare with" at bounding box center [1014, 151] width 71 height 16
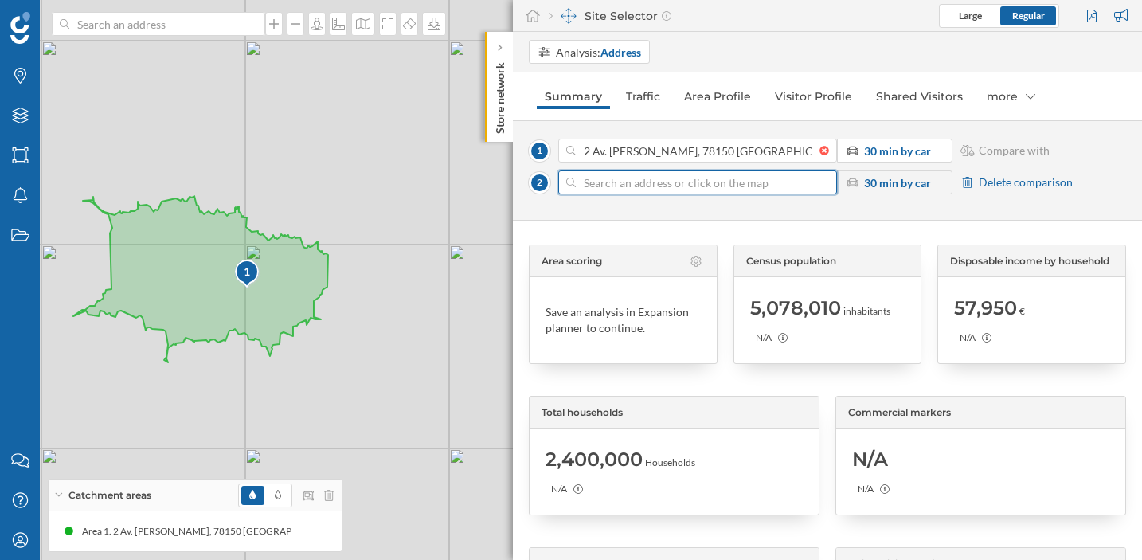
paste input "Av. de la France libre, [GEOGRAPHIC_DATA]"
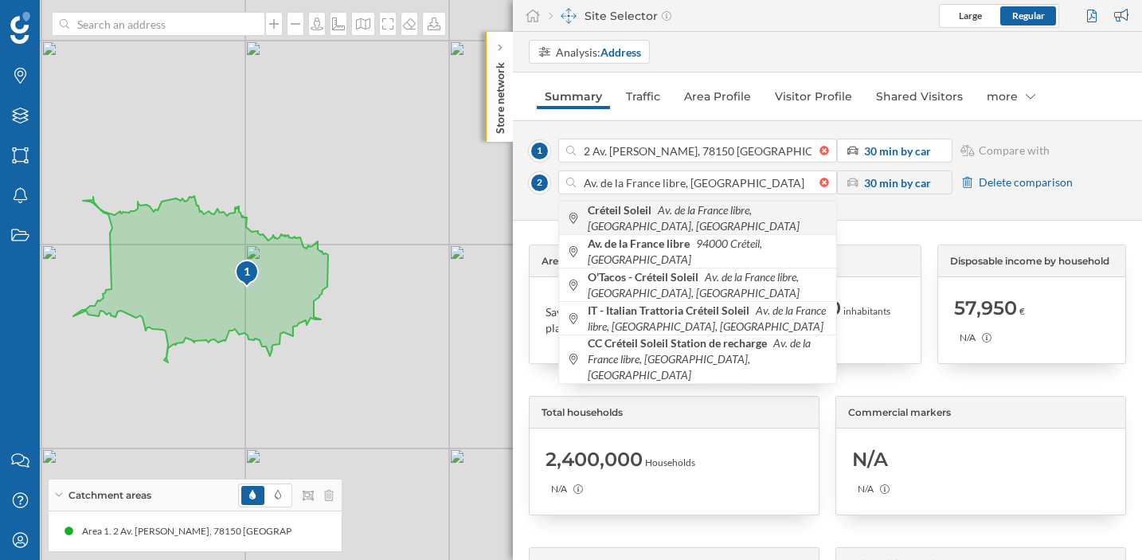
click at [782, 226] on span "Créteil Soleil Av. de la France libre, [GEOGRAPHIC_DATA], [GEOGRAPHIC_DATA]" at bounding box center [708, 218] width 240 height 32
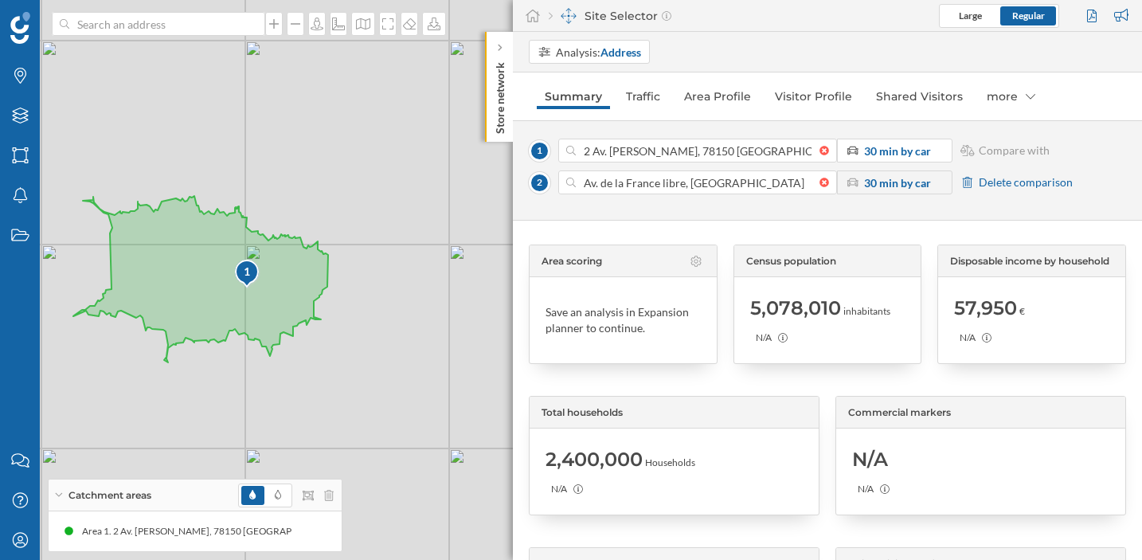
type input "Av. de la France libre, [GEOGRAPHIC_DATA], [GEOGRAPHIC_DATA]"
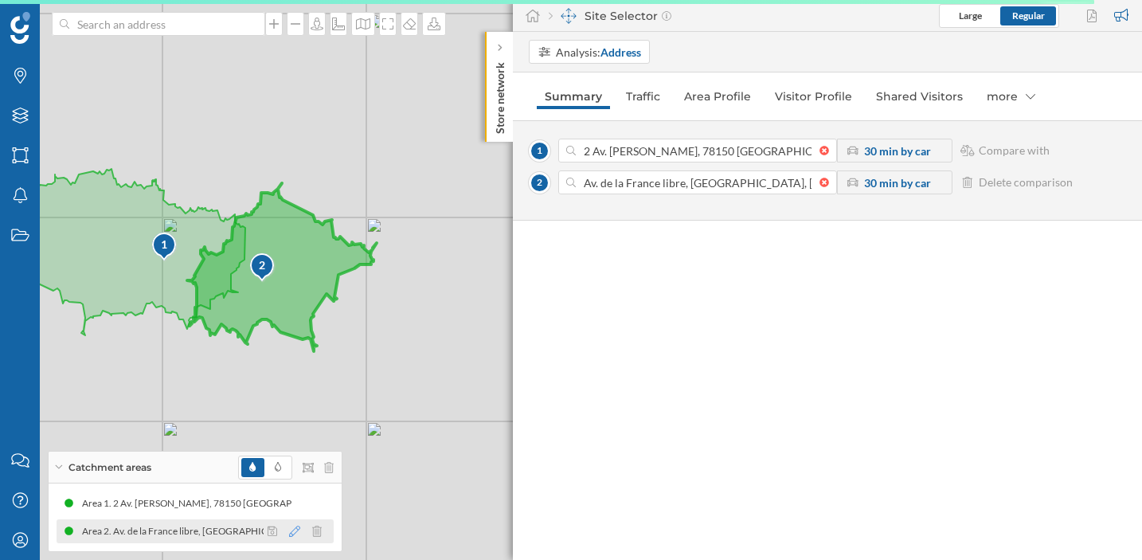
click at [293, 533] on icon at bounding box center [294, 530] width 11 height 11
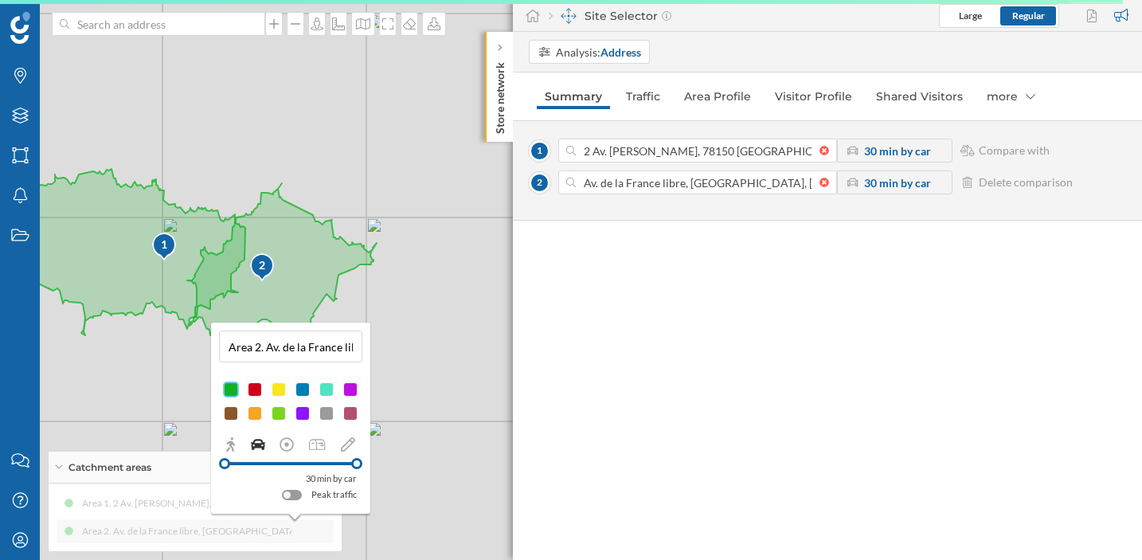
click at [354, 387] on div at bounding box center [350, 389] width 16 height 16
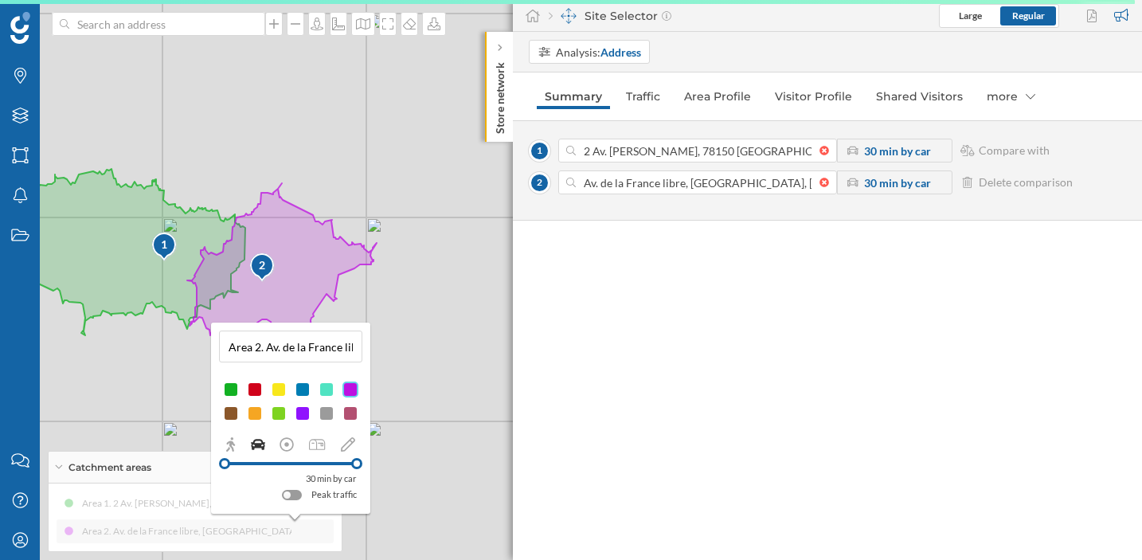
click at [317, 533] on div "Area 1. 2 Av. [PERSON_NAME], 78150 [GEOGRAPHIC_DATA]-[GEOGRAPHIC_DATA], [GEOGRA…" at bounding box center [195, 517] width 277 height 52
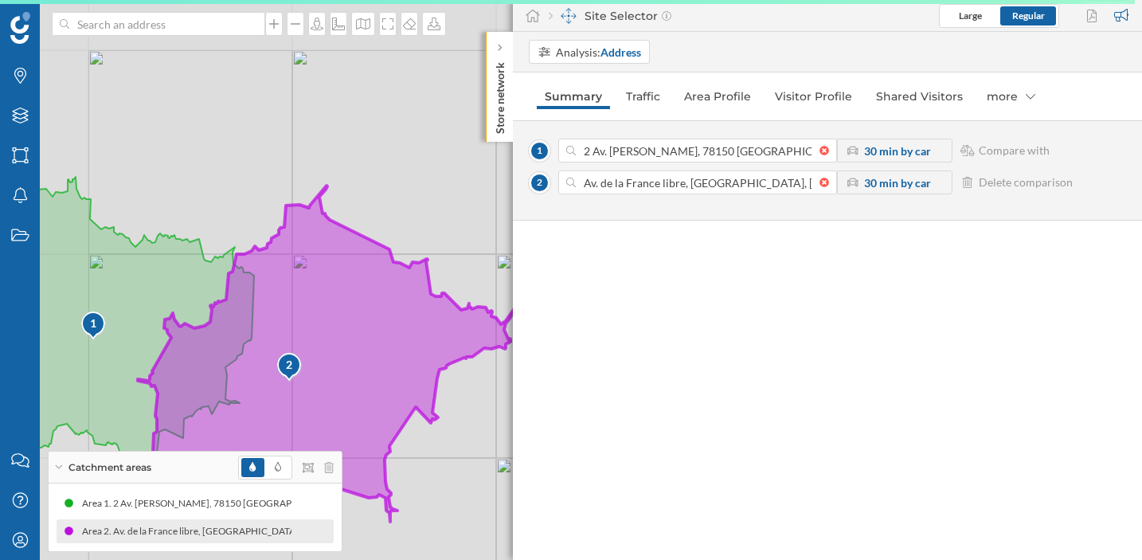
drag, startPoint x: 183, startPoint y: 266, endPoint x: 310, endPoint y: 319, distance: 137.4
click at [310, 319] on icon at bounding box center [327, 354] width 379 height 336
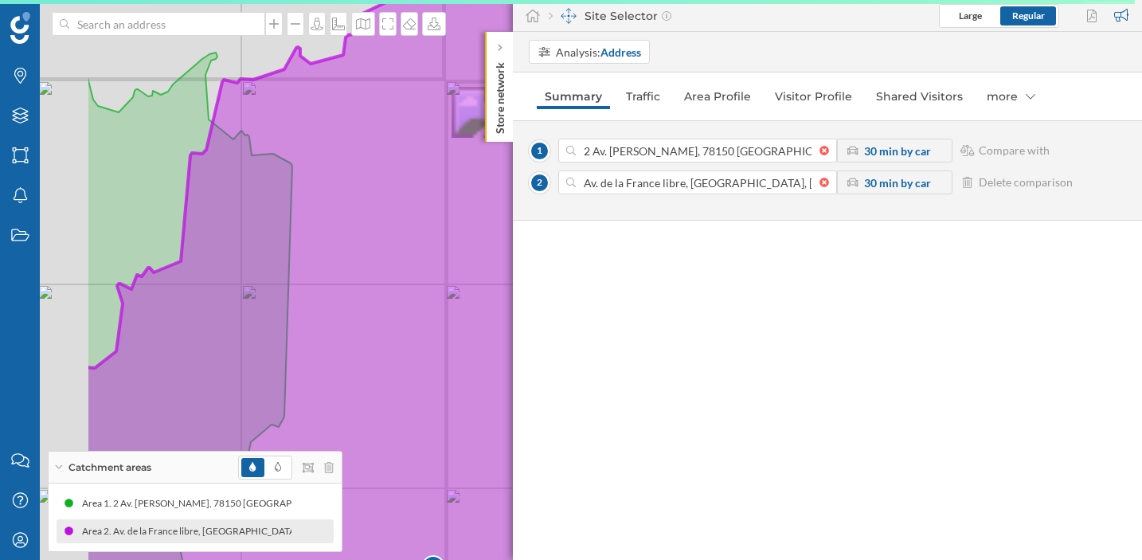
drag, startPoint x: 229, startPoint y: 297, endPoint x: 432, endPoint y: 315, distance: 203.0
click at [432, 315] on icon at bounding box center [714, 298] width 1259 height 678
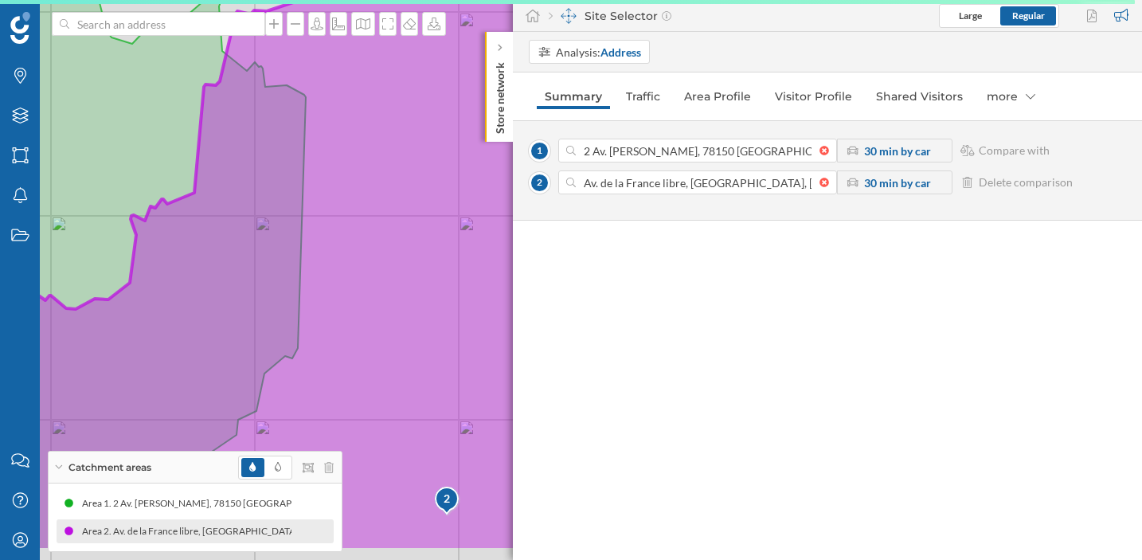
drag, startPoint x: 371, startPoint y: 299, endPoint x: 386, endPoint y: 231, distance: 70.1
click at [386, 231] on icon at bounding box center [586, 212] width 1377 height 678
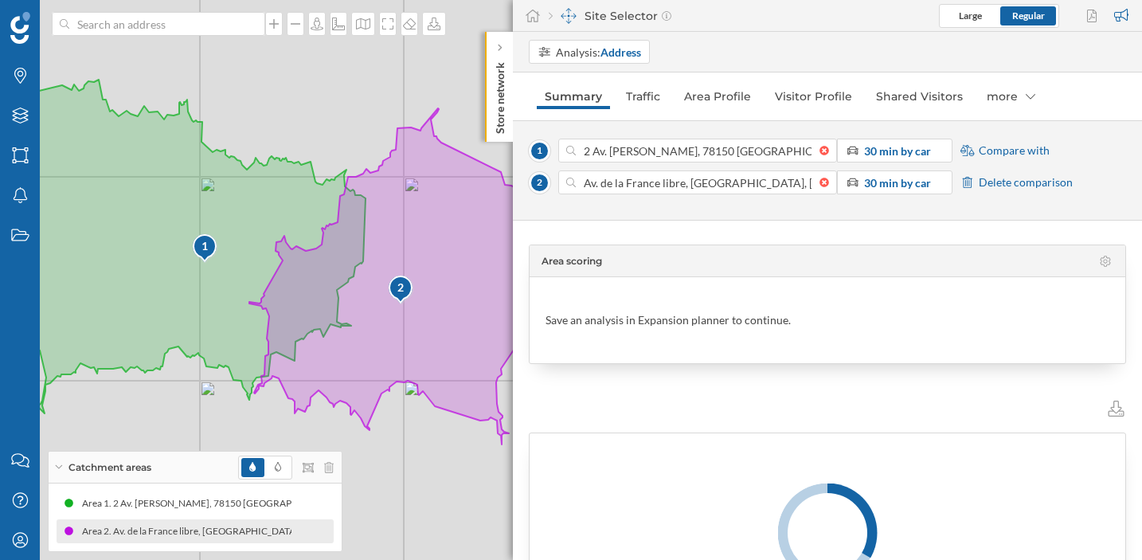
click at [1015, 152] on span "Compare with" at bounding box center [1014, 151] width 71 height 16
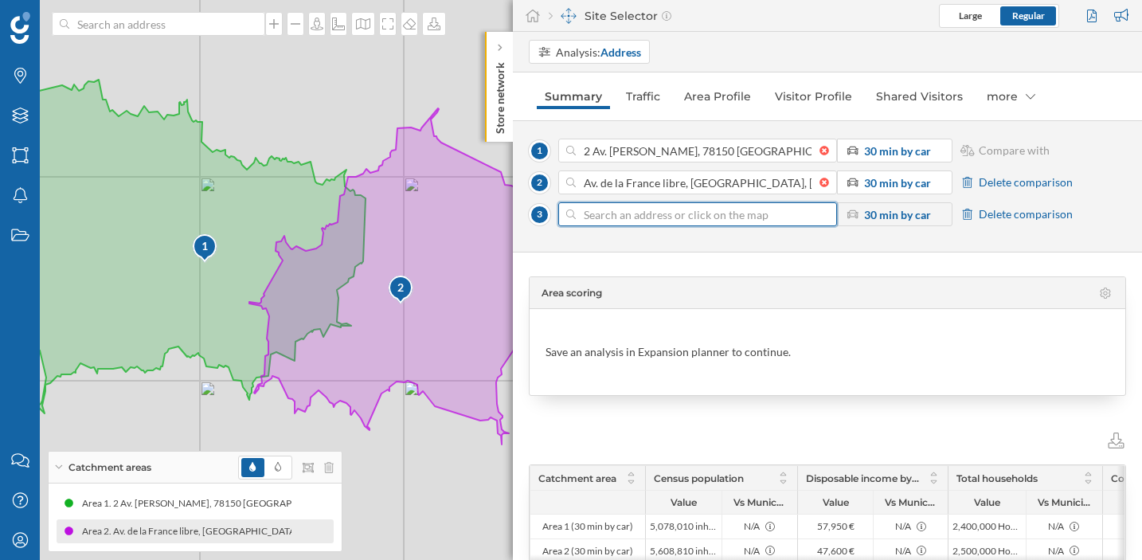
paste input "Av. [GEOGRAPHIC_DATA][PERSON_NAME], 93117 [GEOGRAPHIC_DATA]"
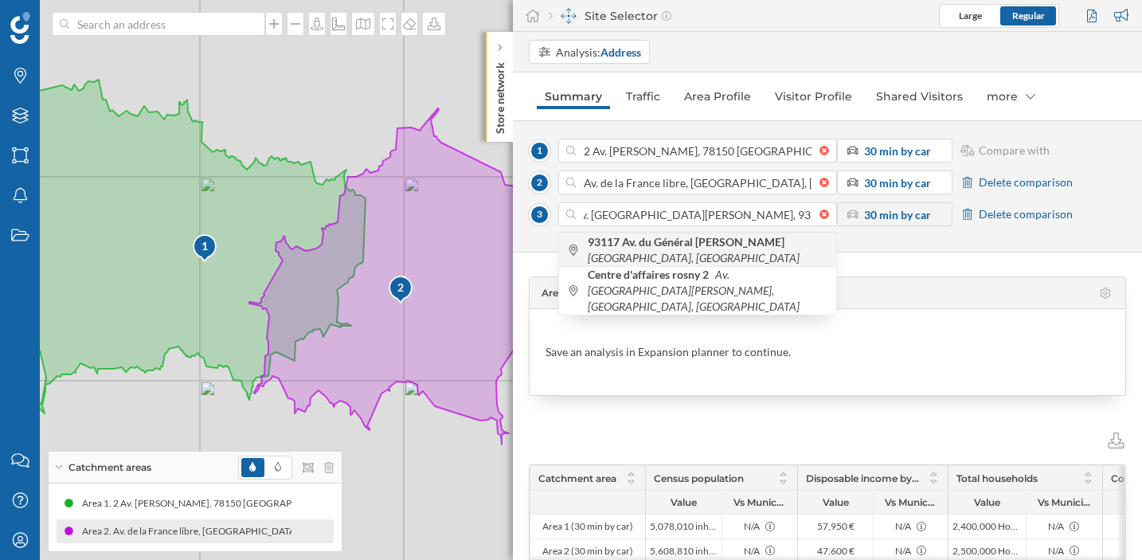
click at [790, 251] on icon "[GEOGRAPHIC_DATA], [GEOGRAPHIC_DATA]" at bounding box center [694, 258] width 212 height 14
type input "Av. [GEOGRAPHIC_DATA][PERSON_NAME], [GEOGRAPHIC_DATA], [GEOGRAPHIC_DATA]"
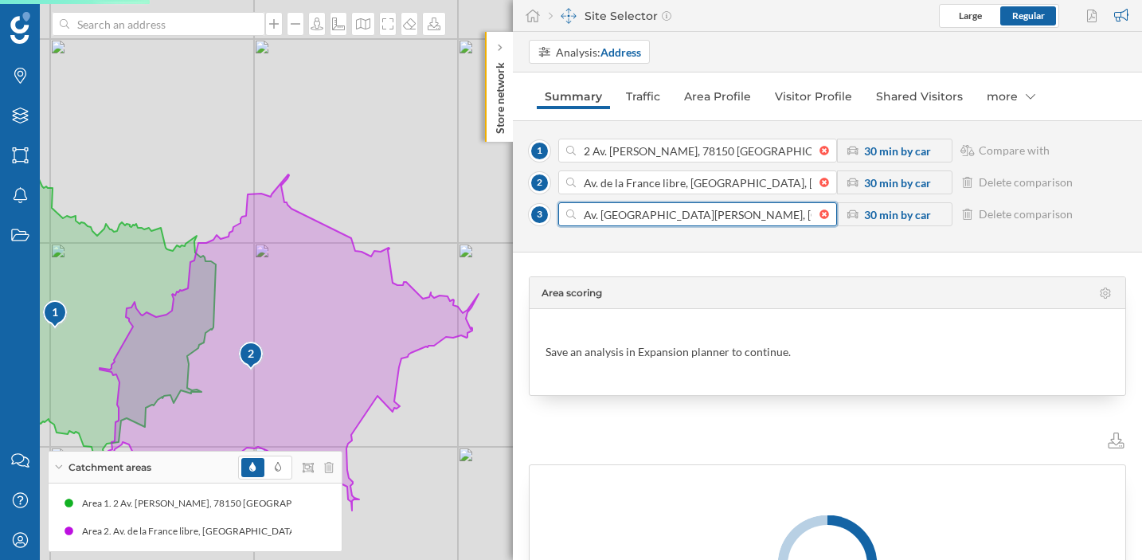
click at [789, 216] on input "Av. [GEOGRAPHIC_DATA][PERSON_NAME], [GEOGRAPHIC_DATA], [GEOGRAPHIC_DATA]" at bounding box center [698, 214] width 244 height 24
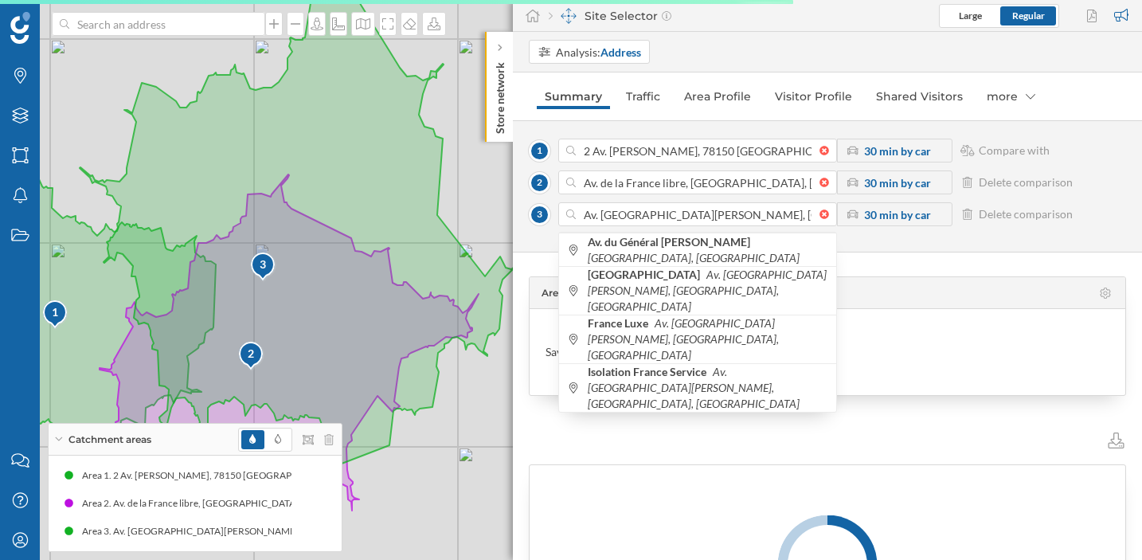
click at [892, 245] on div "1 2 Av. [PERSON_NAME], 78150 Le Chesnay-[GEOGRAPHIC_DATA], [GEOGRAPHIC_DATA] 30…" at bounding box center [827, 186] width 629 height 132
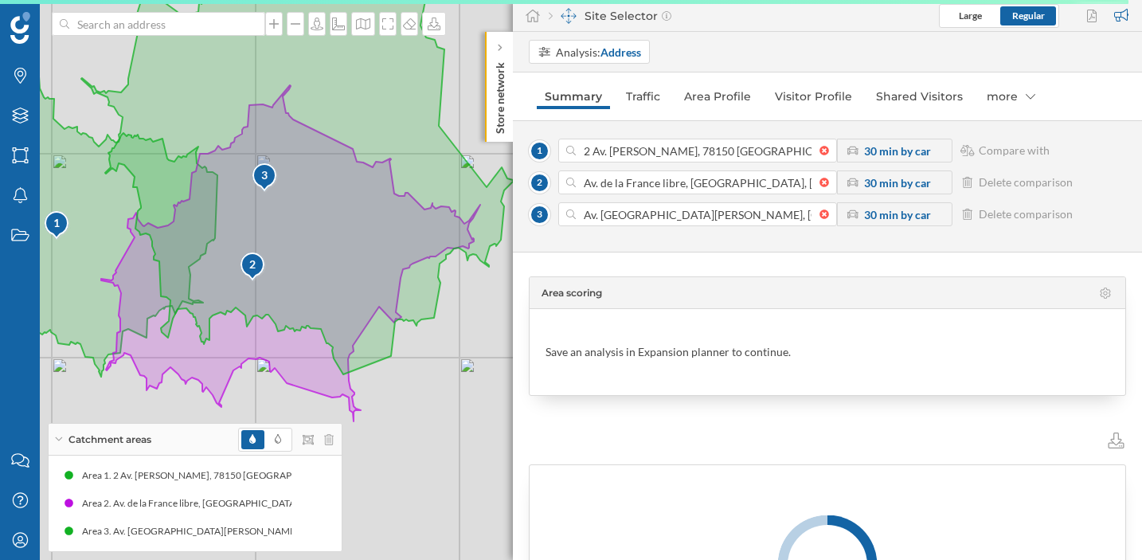
drag, startPoint x: 465, startPoint y: 395, endPoint x: 467, endPoint y: 308, distance: 86.8
click at [467, 308] on div "1 2 3 © Mapbox © OpenStreetMap Improve this map" at bounding box center [571, 280] width 1142 height 560
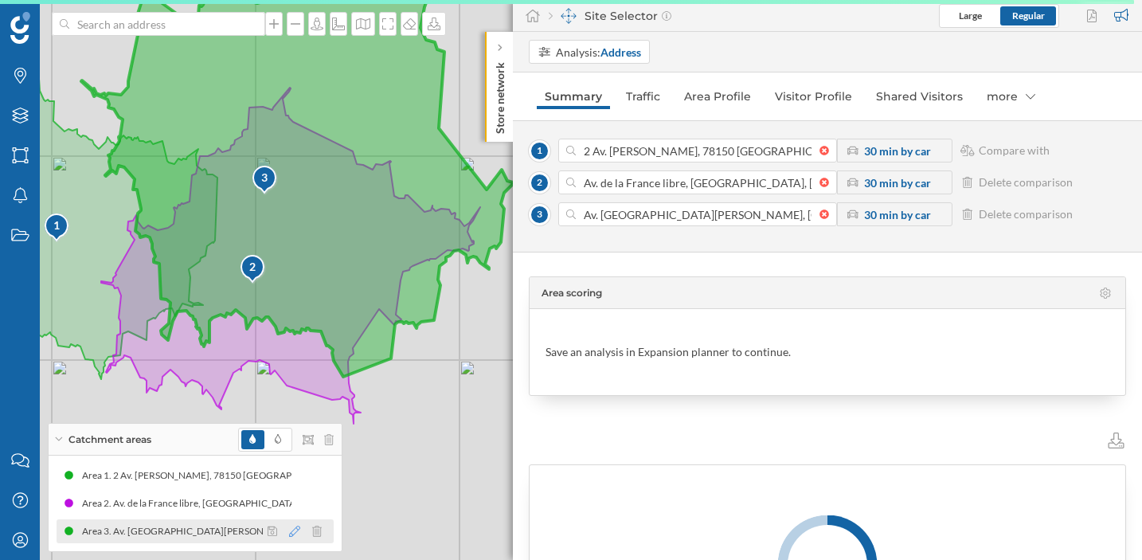
click at [292, 532] on icon at bounding box center [294, 530] width 11 height 11
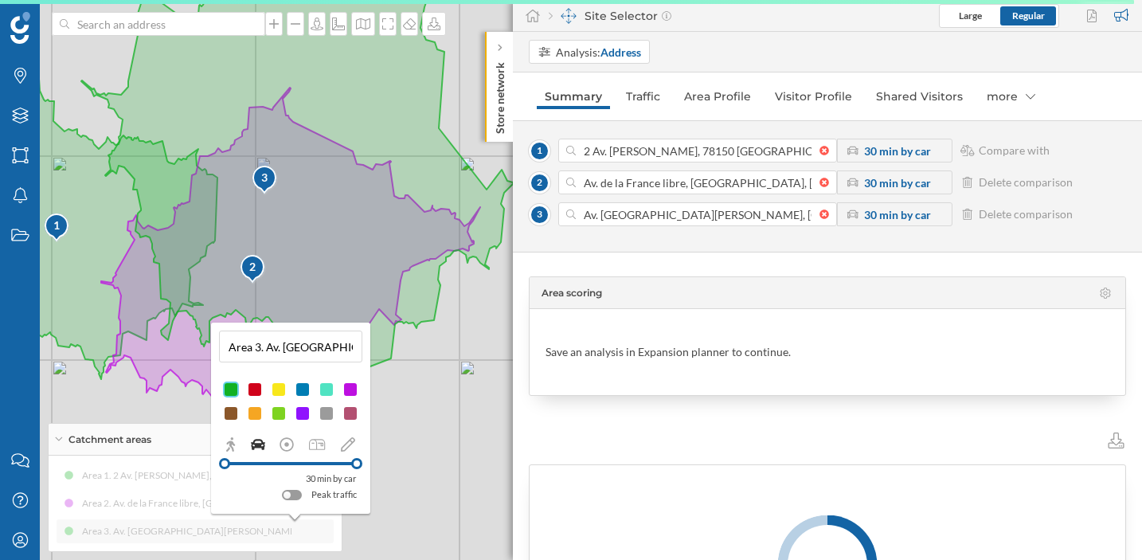
click at [259, 414] on div at bounding box center [255, 413] width 16 height 16
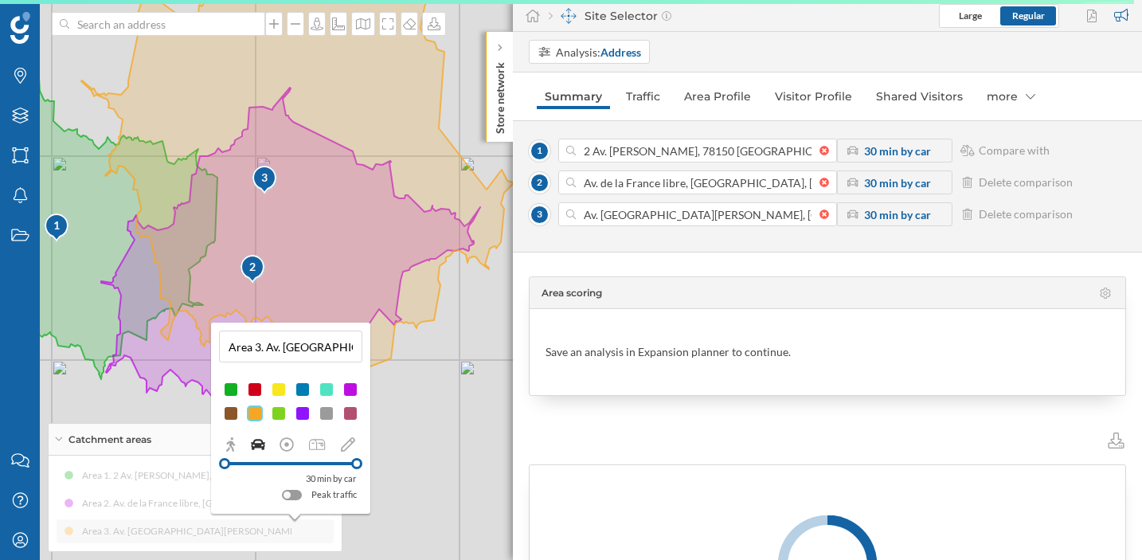
click at [393, 459] on div "1 2 3 © Mapbox © OpenStreetMap Improve this map" at bounding box center [571, 280] width 1142 height 560
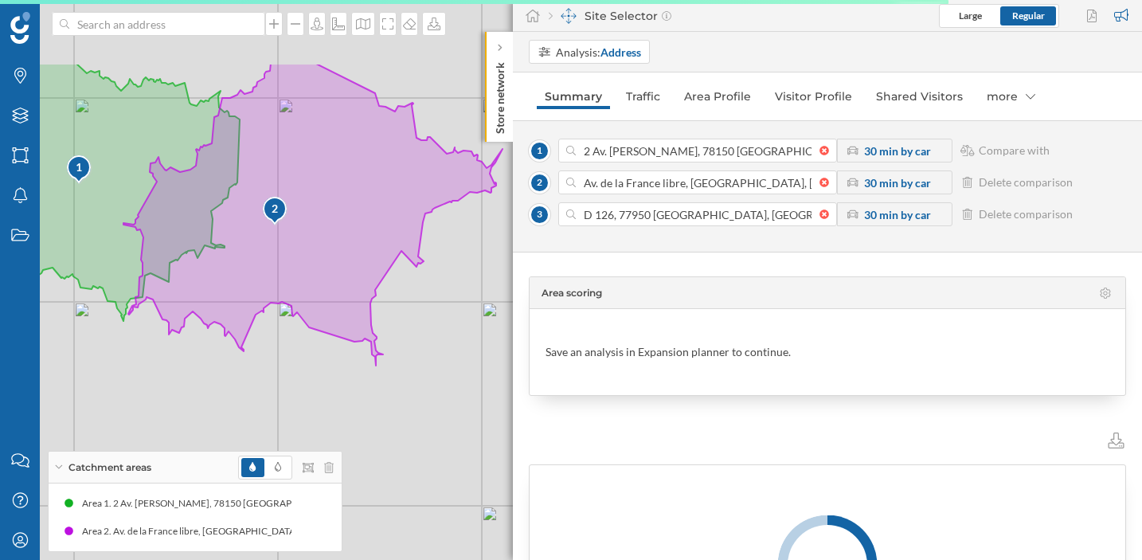
drag, startPoint x: 330, startPoint y: 315, endPoint x: 515, endPoint y: 471, distance: 242.4
click at [515, 472] on div "Brands Layers Areas Notifications States Contact us Help Center My Profile Catc…" at bounding box center [571, 280] width 1142 height 560
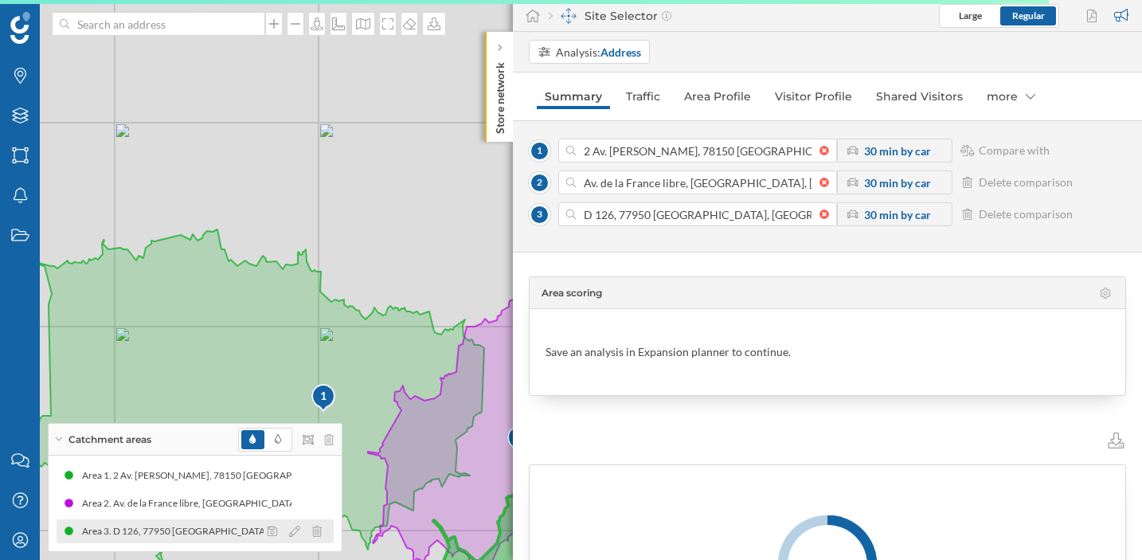
click at [322, 531] on div at bounding box center [299, 531] width 71 height 19
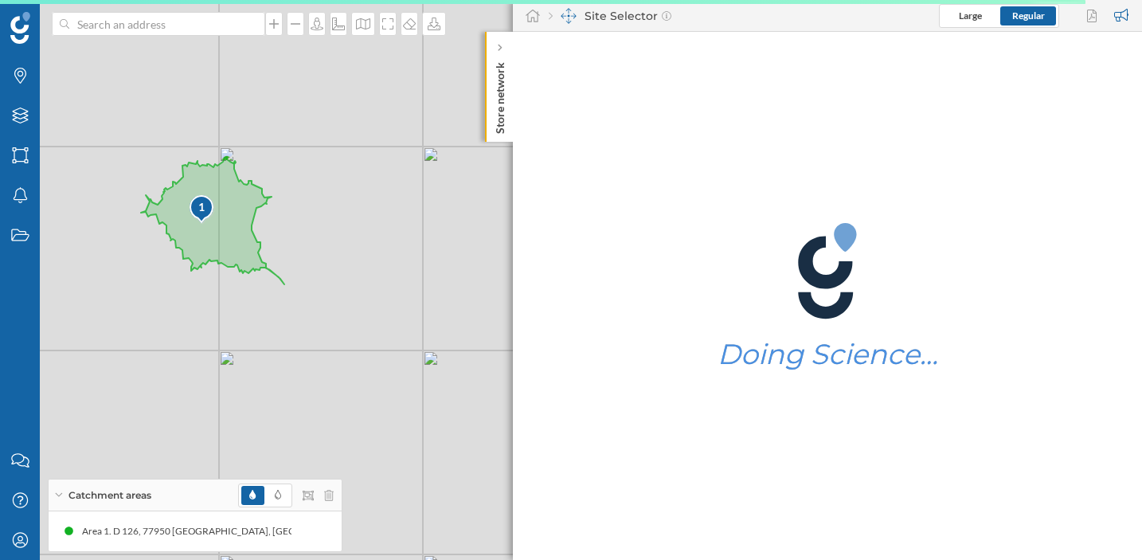
drag, startPoint x: 361, startPoint y: 227, endPoint x: 491, endPoint y: 275, distance: 138.3
click at [491, 275] on div "1 © Mapbox © OpenStreetMap Improve this map" at bounding box center [571, 280] width 1142 height 560
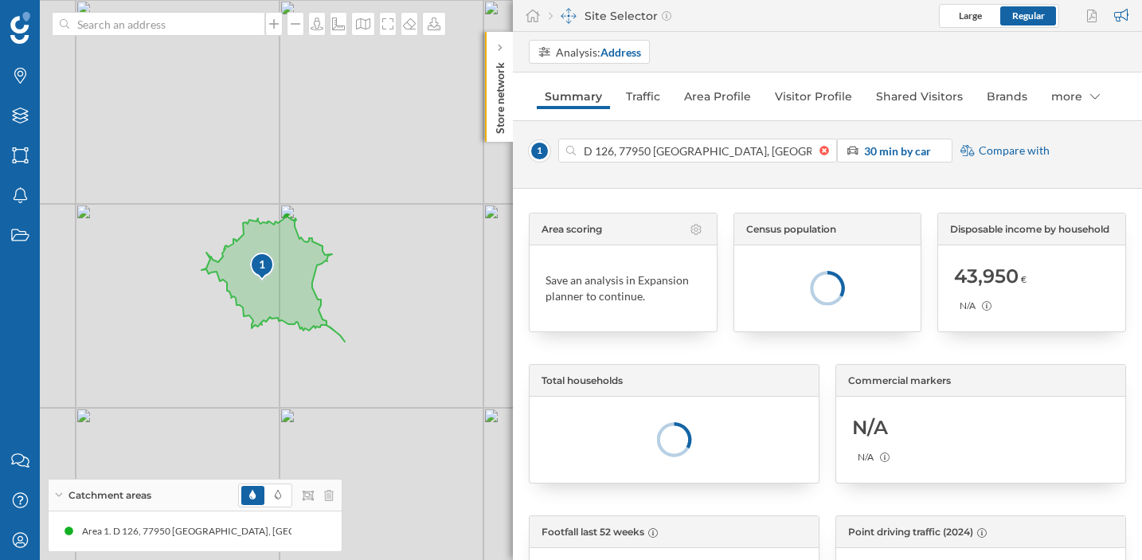
click at [821, 153] on div at bounding box center [828, 151] width 18 height 10
click at [819, 153] on input "D 126, 77950 [GEOGRAPHIC_DATA], [GEOGRAPHIC_DATA]" at bounding box center [698, 151] width 244 height 24
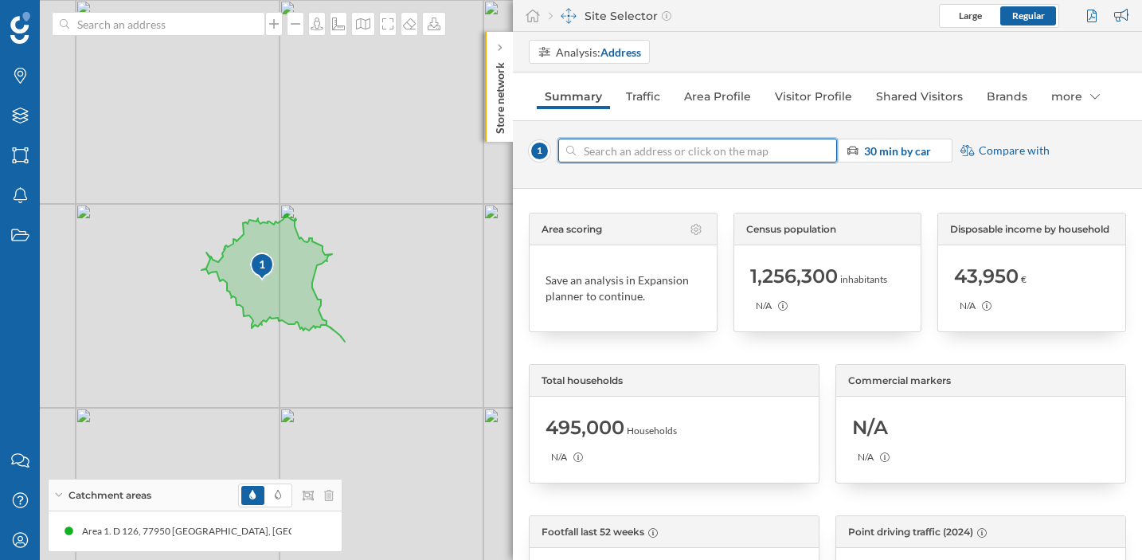
paste input "2 Av. [PERSON_NAME], 78150 [GEOGRAPHIC_DATA]-[GEOGRAPHIC_DATA]"
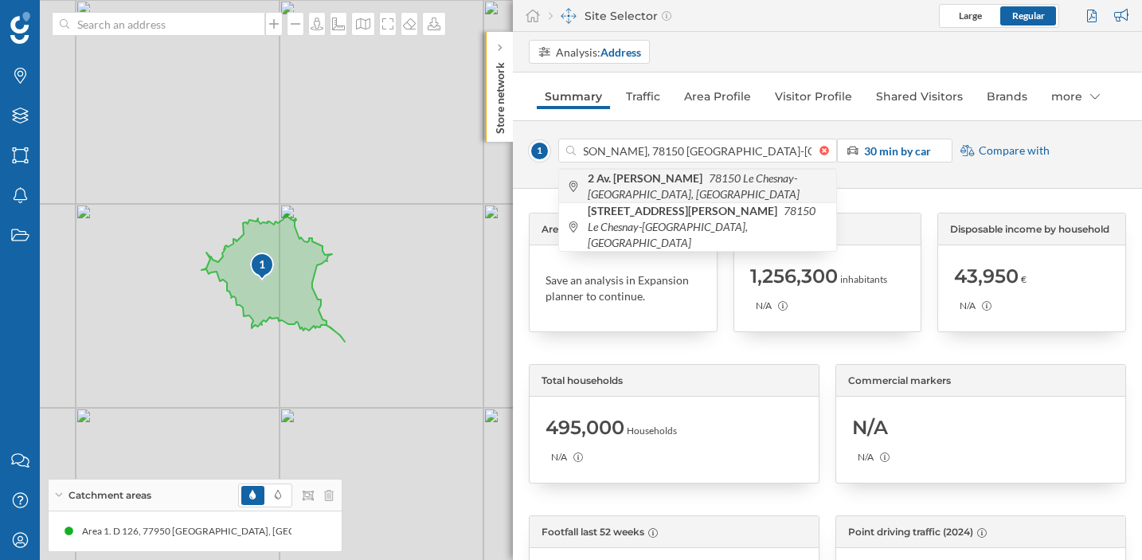
click at [671, 179] on b "2 Av. [PERSON_NAME]" at bounding box center [647, 178] width 119 height 14
type input "2 Av. [PERSON_NAME], 78150 [GEOGRAPHIC_DATA]-[GEOGRAPHIC_DATA], [GEOGRAPHIC_DAT…"
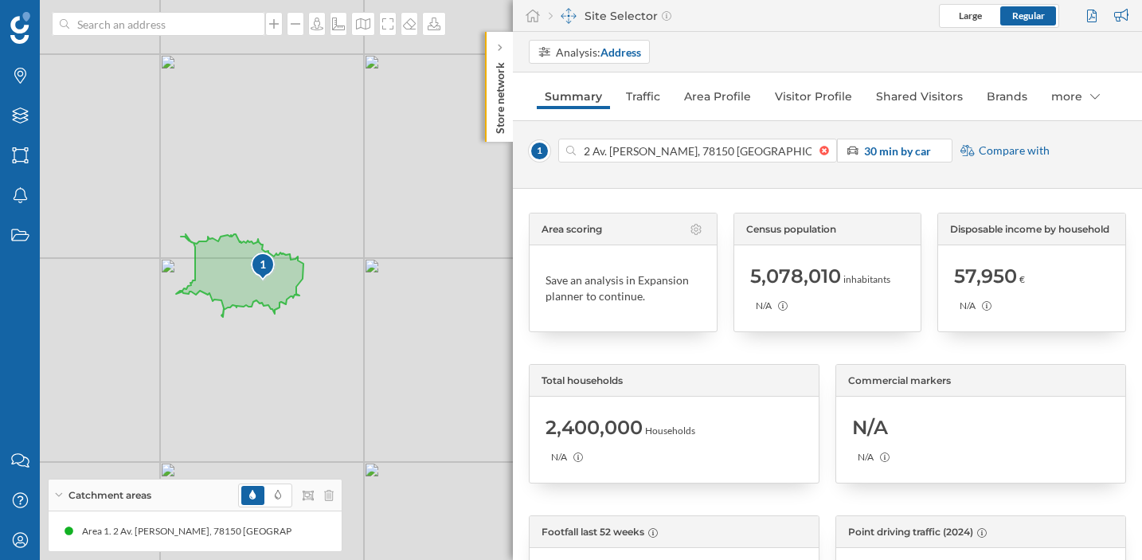
click at [997, 147] on span "Compare with" at bounding box center [1014, 151] width 71 height 16
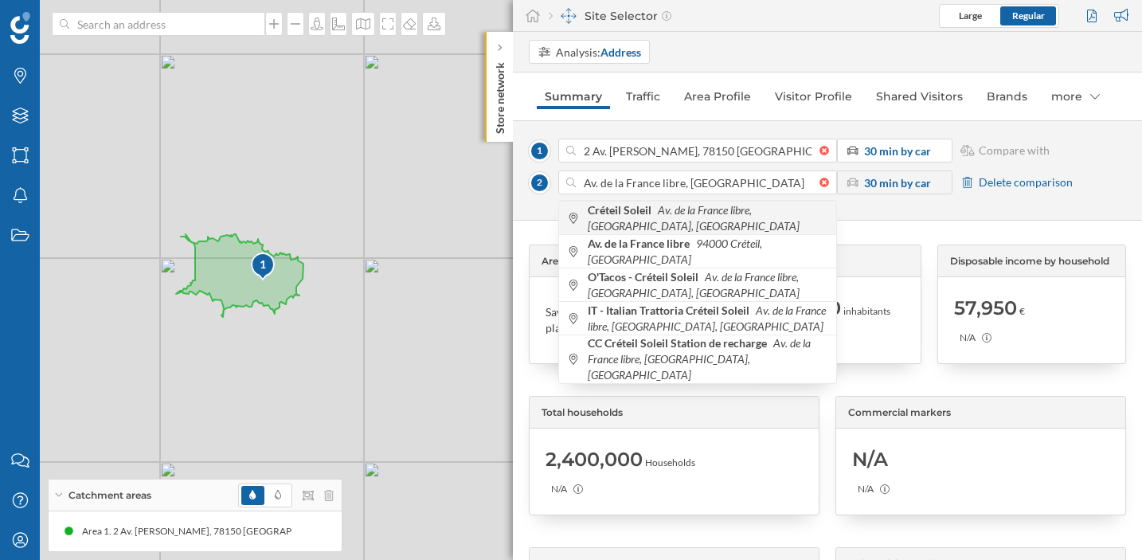
click at [762, 203] on icon "Av. de la France libre, [GEOGRAPHIC_DATA], [GEOGRAPHIC_DATA]" at bounding box center [694, 217] width 212 height 29
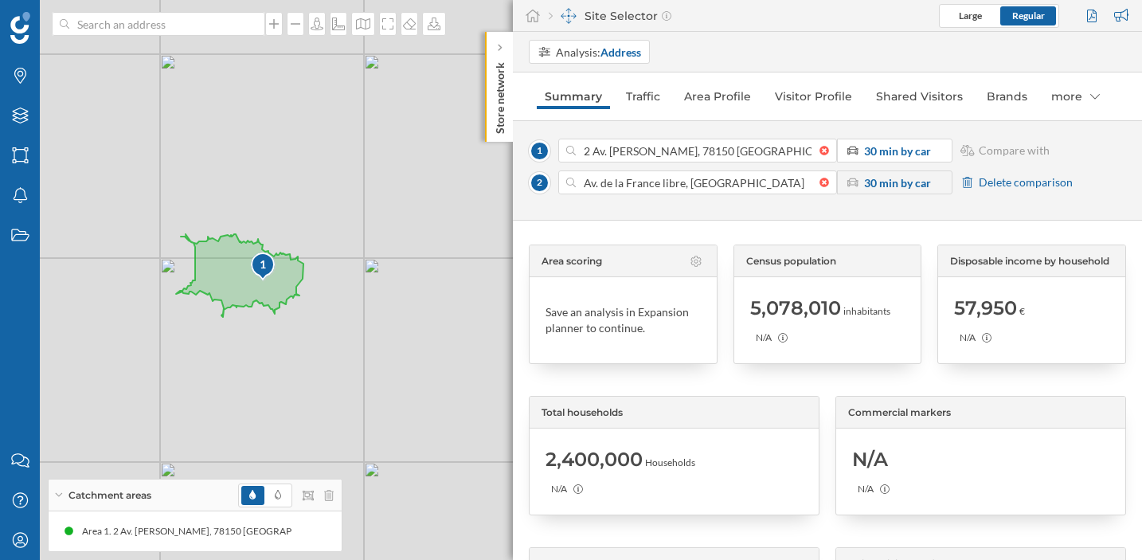
type input "Av. de la France libre, [GEOGRAPHIC_DATA], [GEOGRAPHIC_DATA]"
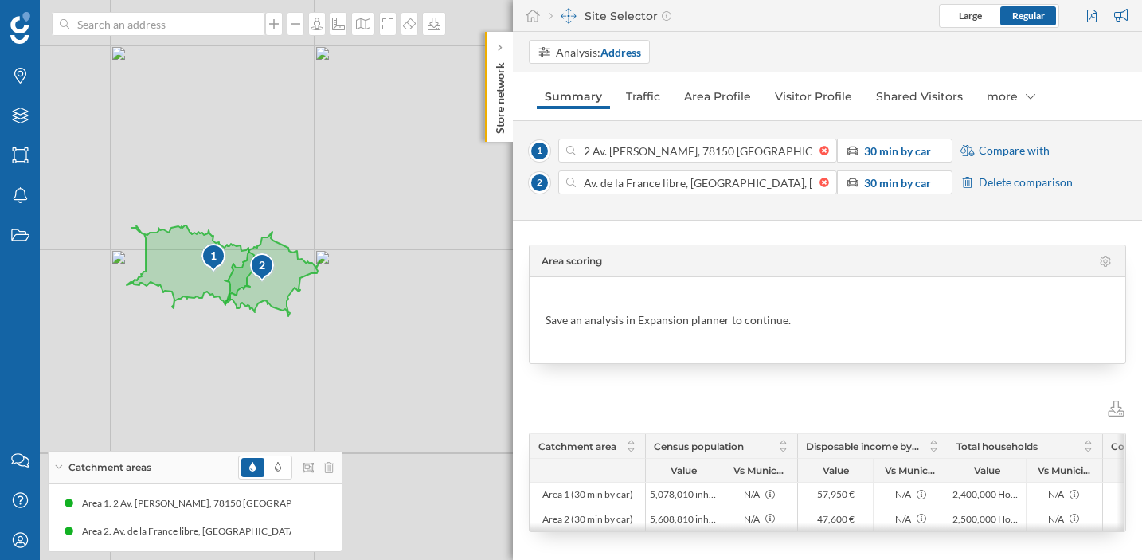
click at [1017, 148] on span "Compare with" at bounding box center [1014, 151] width 71 height 16
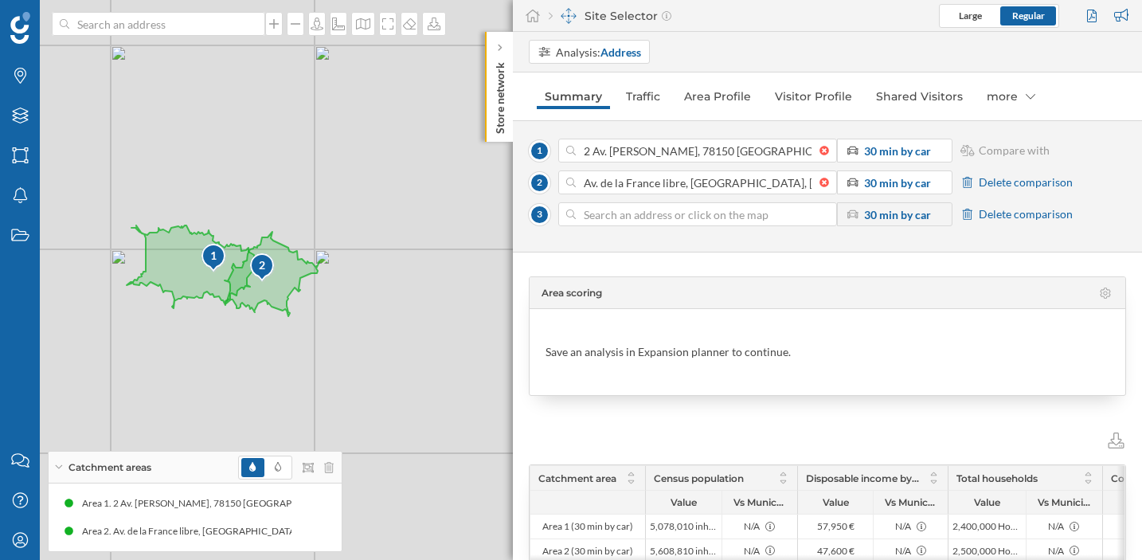
click at [701, 215] on input at bounding box center [698, 214] width 244 height 24
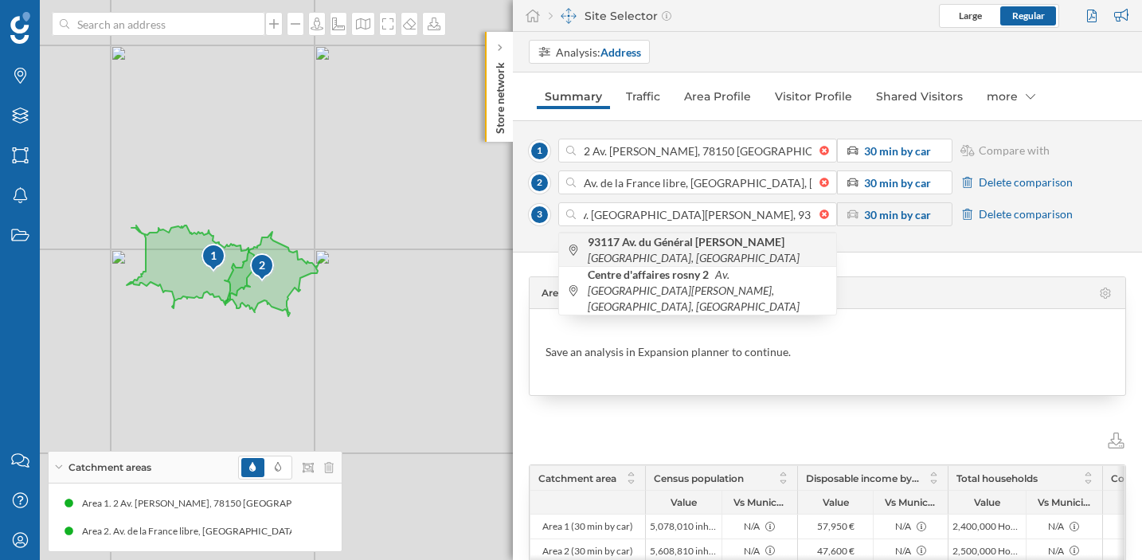
click at [753, 251] on icon "[GEOGRAPHIC_DATA], [GEOGRAPHIC_DATA]" at bounding box center [694, 258] width 212 height 14
type input "Av. [GEOGRAPHIC_DATA][PERSON_NAME], [GEOGRAPHIC_DATA], [GEOGRAPHIC_DATA]"
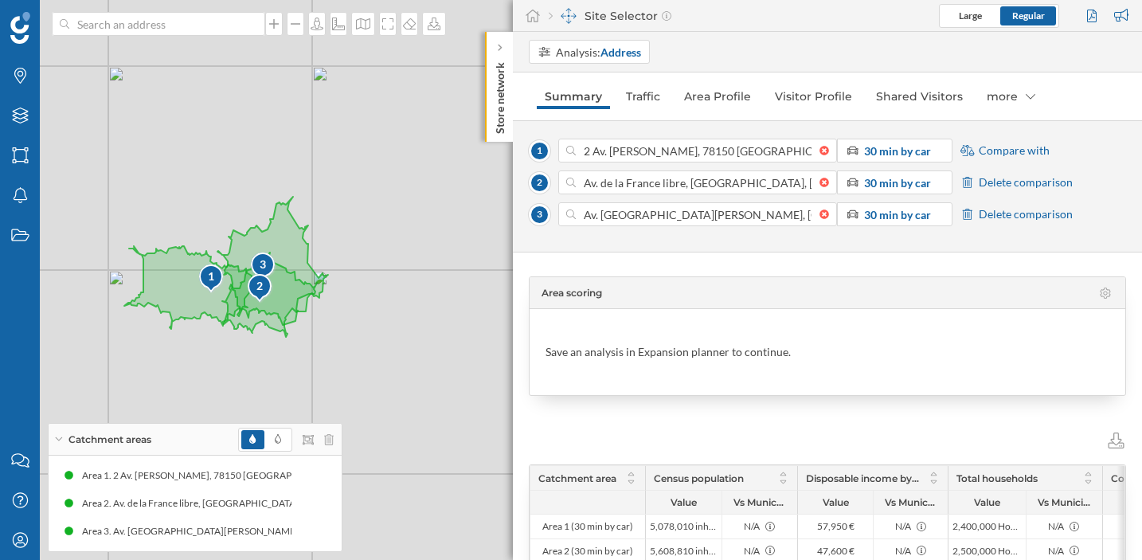
click at [994, 150] on span "Compare with" at bounding box center [1014, 151] width 71 height 16
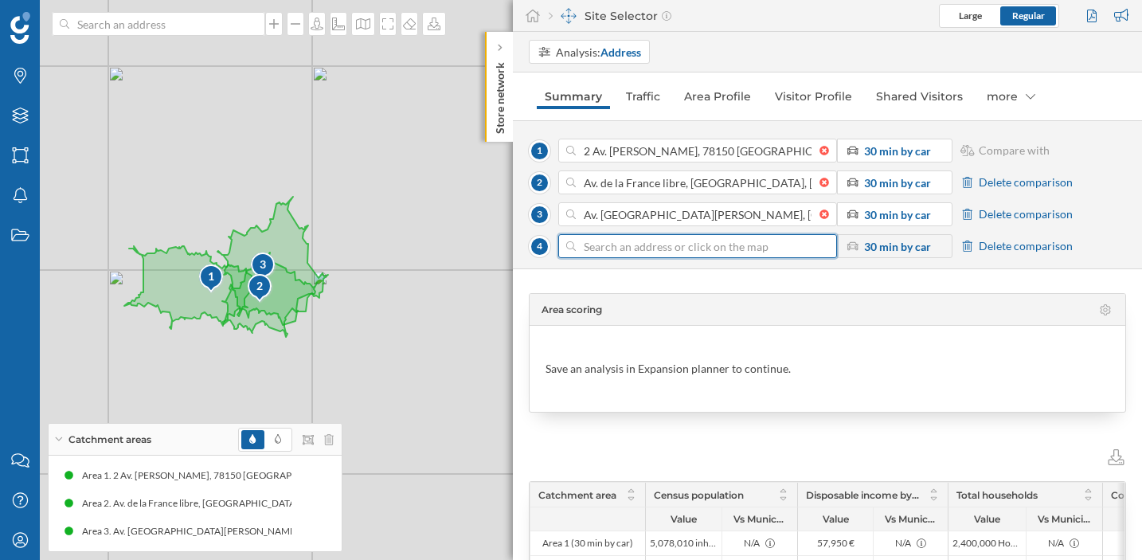
paste input "Centre Commercial [GEOGRAPHIC_DATA] Thiais"
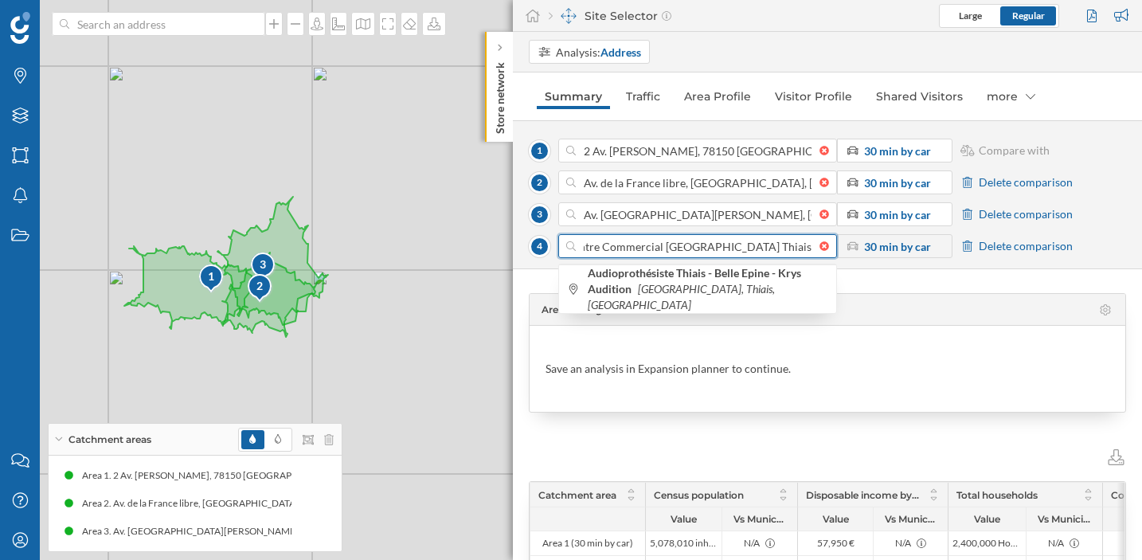
type input "Centre Commercial [GEOGRAPHIC_DATA] Thiais"
click at [997, 291] on div "Area scoring Save an analysis in Expansion planner to continue. Catchment area …" at bounding box center [827, 414] width 629 height 291
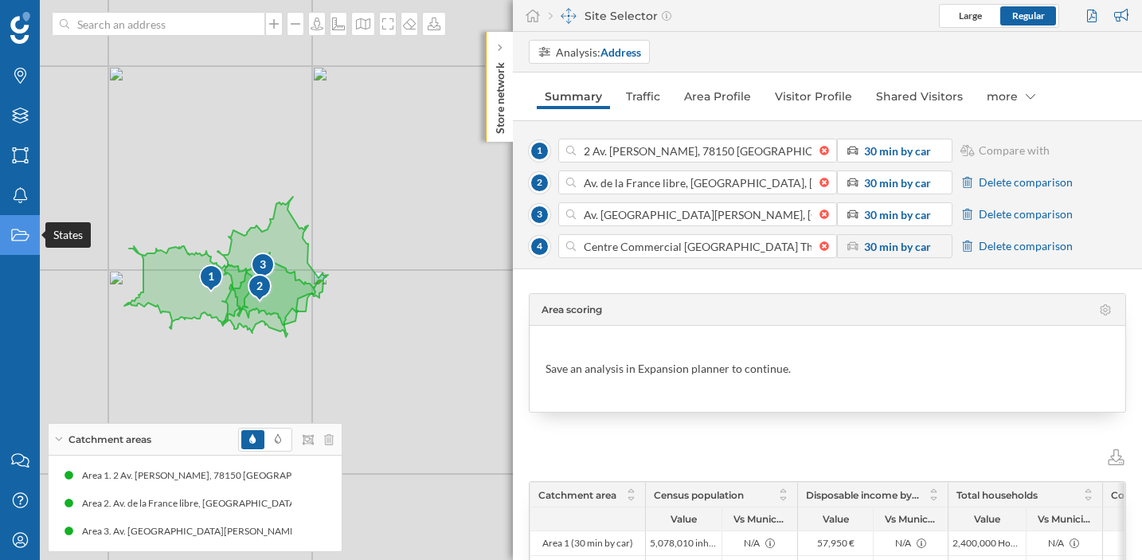
click at [18, 233] on icon "States" at bounding box center [20, 235] width 20 height 16
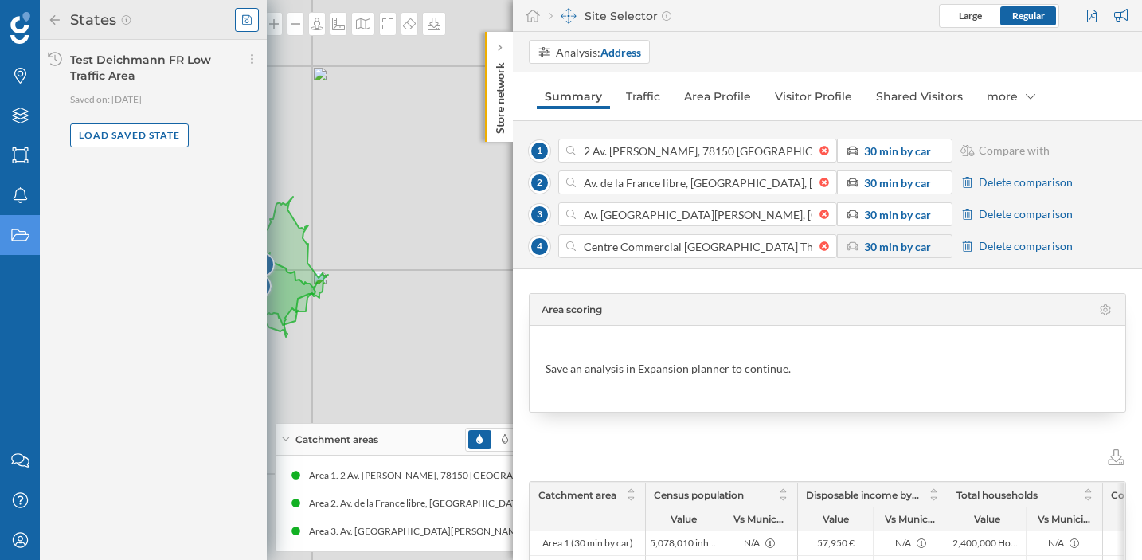
click at [244, 19] on icon at bounding box center [247, 19] width 10 height 11
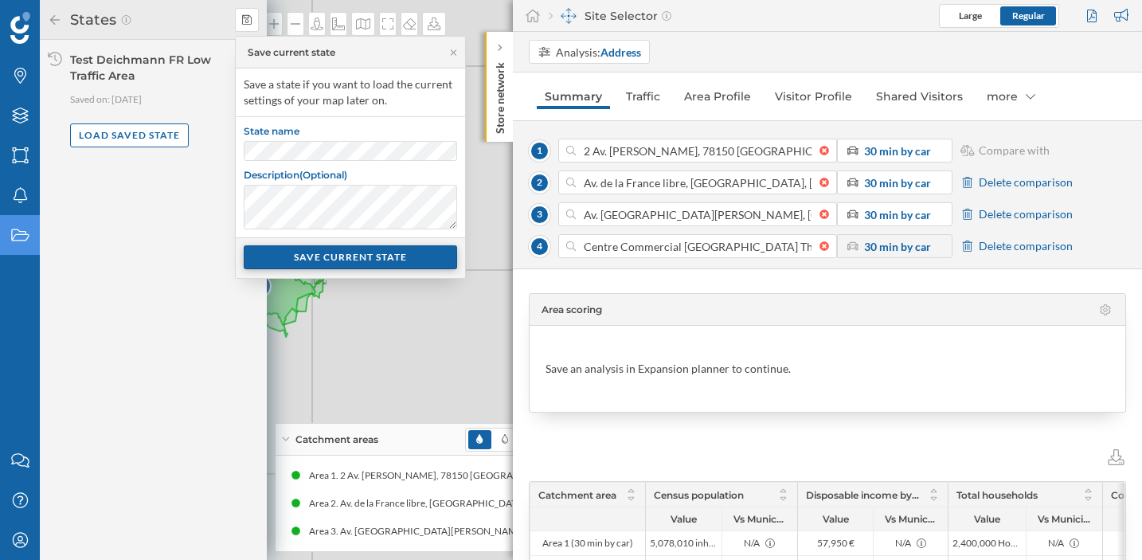
click at [303, 264] on div "SAVE CURRENT STATE" at bounding box center [350, 257] width 213 height 24
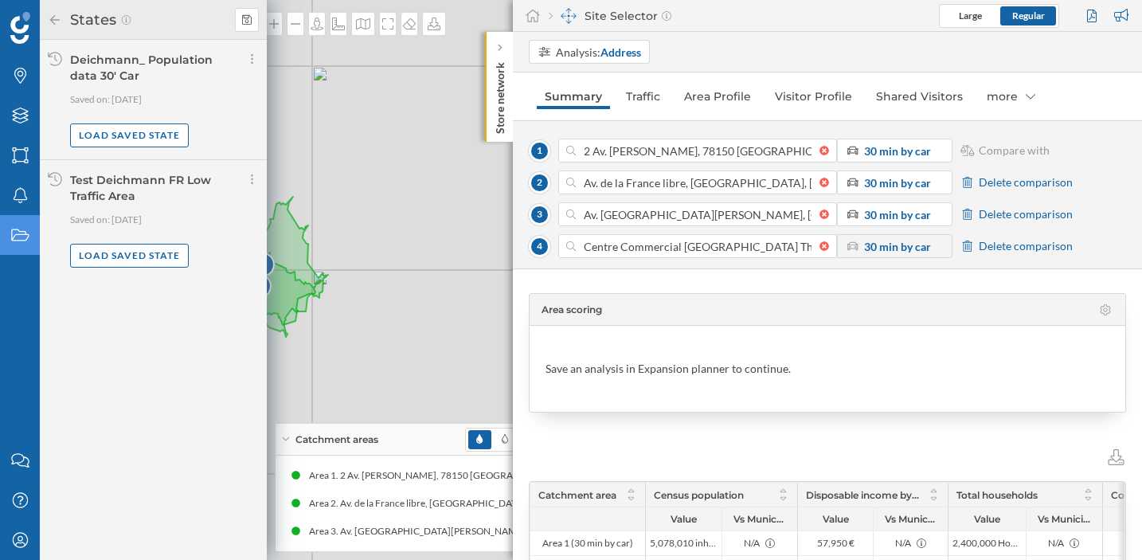
click at [588, 277] on div "Area scoring Save an analysis in Expansion planner to continue. Catchment area …" at bounding box center [827, 414] width 629 height 291
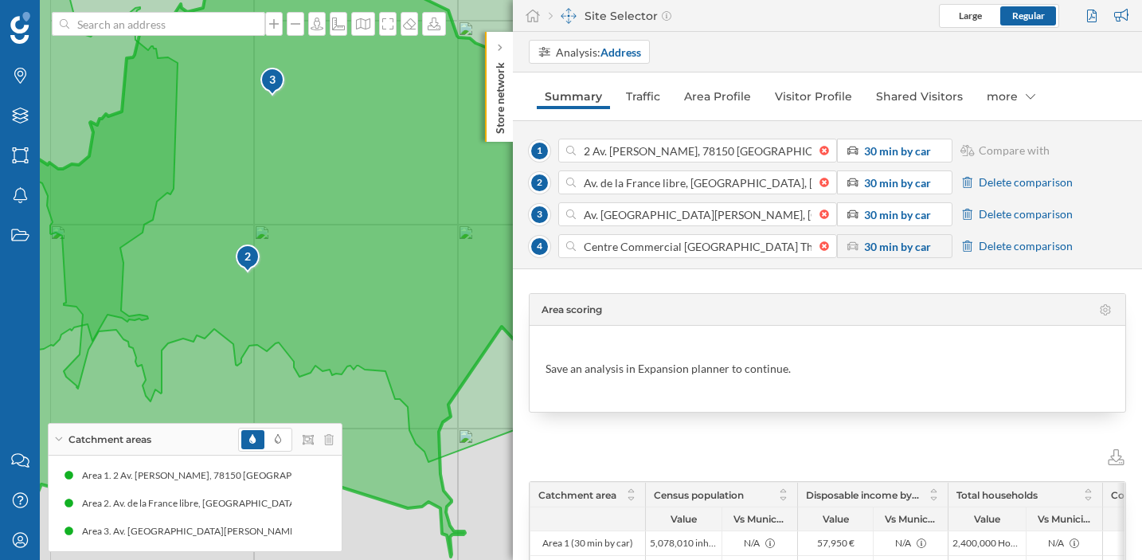
drag, startPoint x: 201, startPoint y: 220, endPoint x: 435, endPoint y: 209, distance: 233.5
click at [435, 209] on icon at bounding box center [410, 194] width 755 height 535
